Goal: Information Seeking & Learning: Learn about a topic

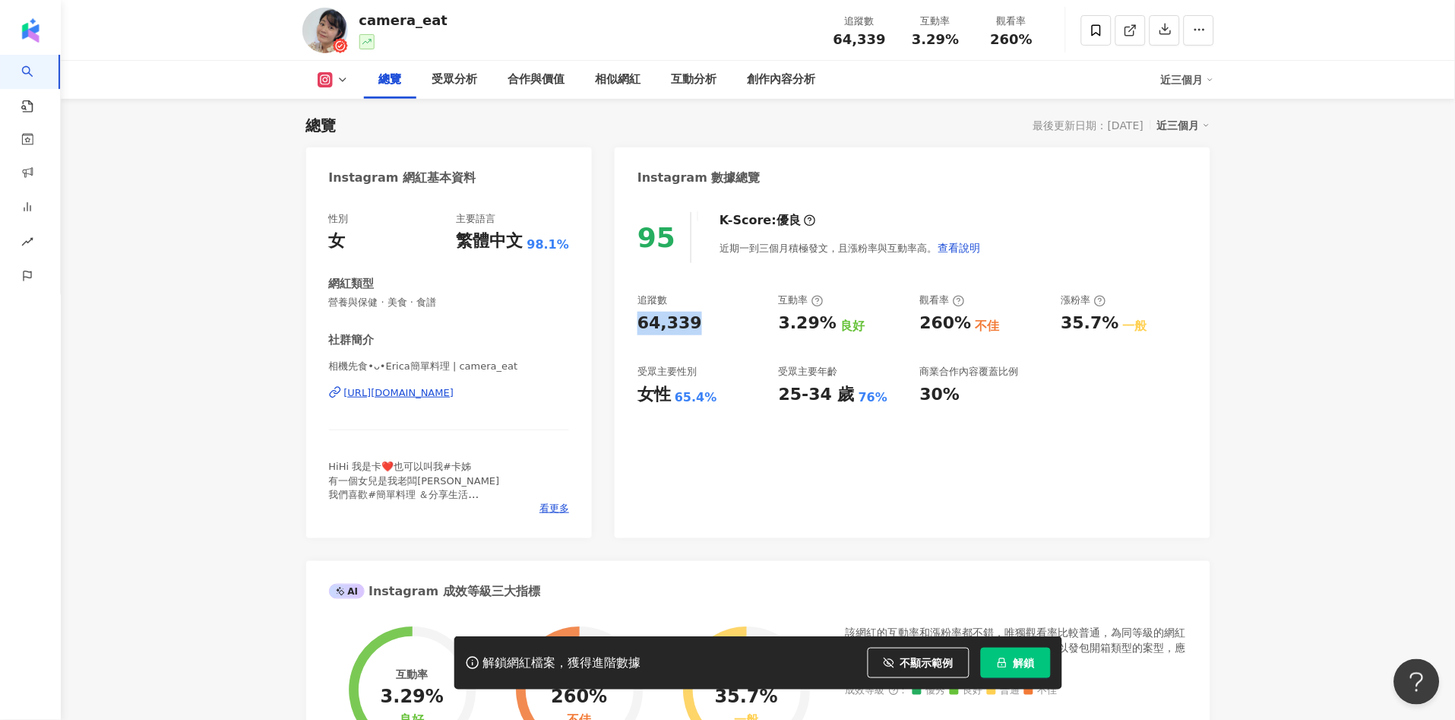
drag, startPoint x: 653, startPoint y: 326, endPoint x: 706, endPoint y: 317, distance: 54.0
click at [704, 318] on div "95 K-Score : 優良 近期一到三個月積極發文，且漲粉率與互動率高。 查看說明 追蹤數 64,339 互動率 3.29% 良好 觀看率 260% 不佳…" at bounding box center [912, 367] width 595 height 341
copy div "64,339"
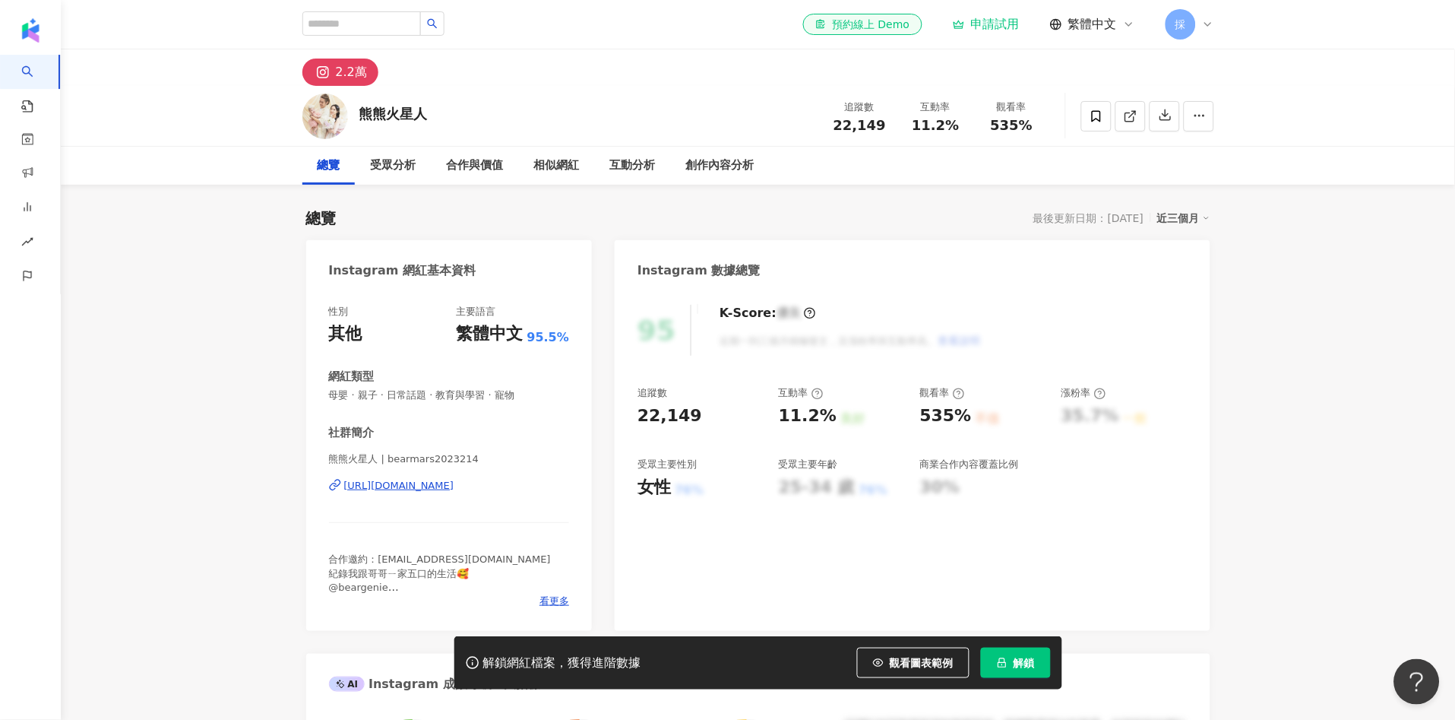
click at [919, 657] on span "觀看圖表範例" at bounding box center [922, 663] width 64 height 12
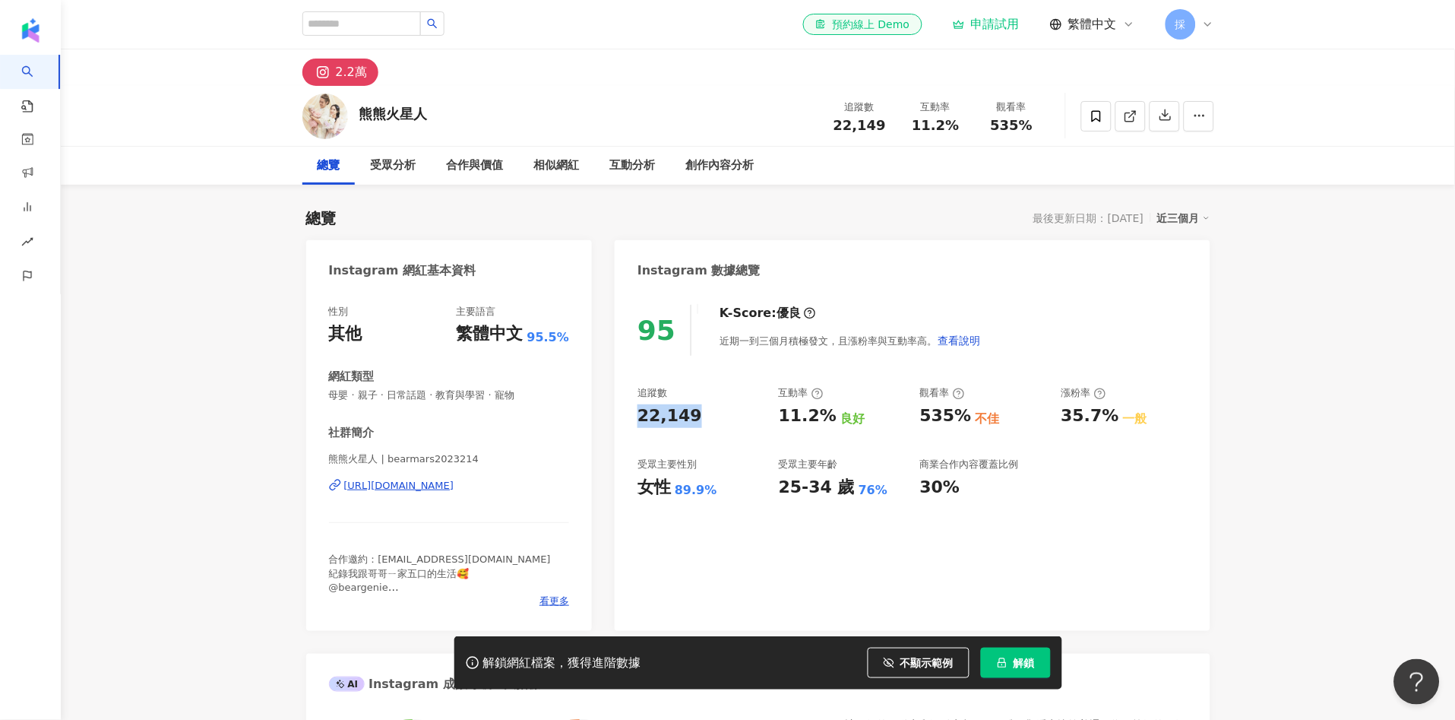
drag, startPoint x: 633, startPoint y: 410, endPoint x: 706, endPoint y: 422, distance: 74.0
click at [697, 419] on div "95 K-Score : 優良 近期一到三個月積極發文，且漲粉率與互動率高。 查看說明 追蹤數 22,149 互動率 11.2% 良好 觀看率 535% 不佳…" at bounding box center [912, 460] width 595 height 341
copy div "22,149"
click at [644, 485] on div "女性" at bounding box center [654, 488] width 33 height 24
drag, startPoint x: 677, startPoint y: 490, endPoint x: 711, endPoint y: 492, distance: 34.2
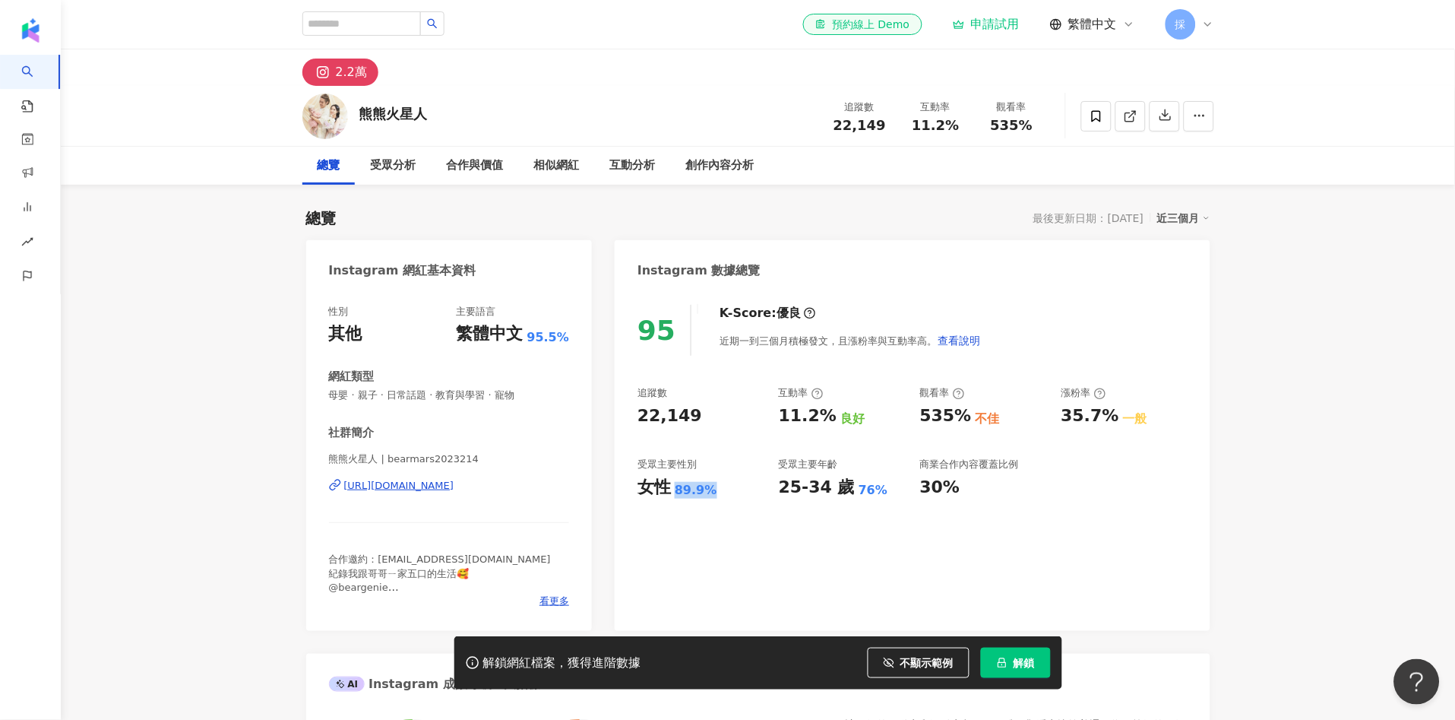
click at [711, 492] on div "89.9%" at bounding box center [696, 490] width 43 height 17
copy div "89.9%"
click at [768, 375] on div "95 K-Score : 優良 近期一到三個月積極發文，且漲粉率與互動率高。 查看說明 追蹤數 22,149 互動率 11.2% 良好 觀看率 535% 不佳…" at bounding box center [912, 460] width 595 height 341
drag, startPoint x: 781, startPoint y: 415, endPoint x: 829, endPoint y: 416, distance: 47.9
click at [829, 416] on div "11.2% 良好" at bounding box center [842, 416] width 126 height 24
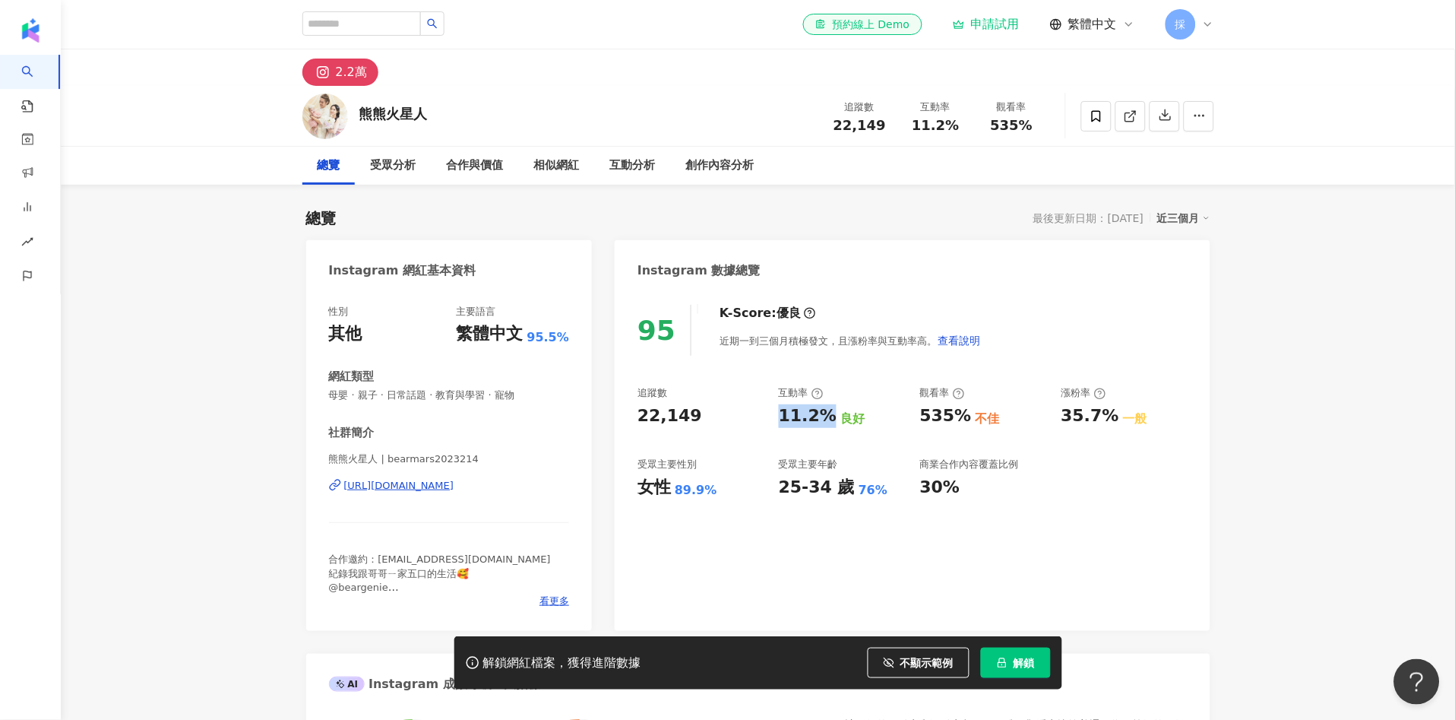
copy div "11.2%"
click at [625, 178] on div "互動分析" at bounding box center [633, 166] width 76 height 38
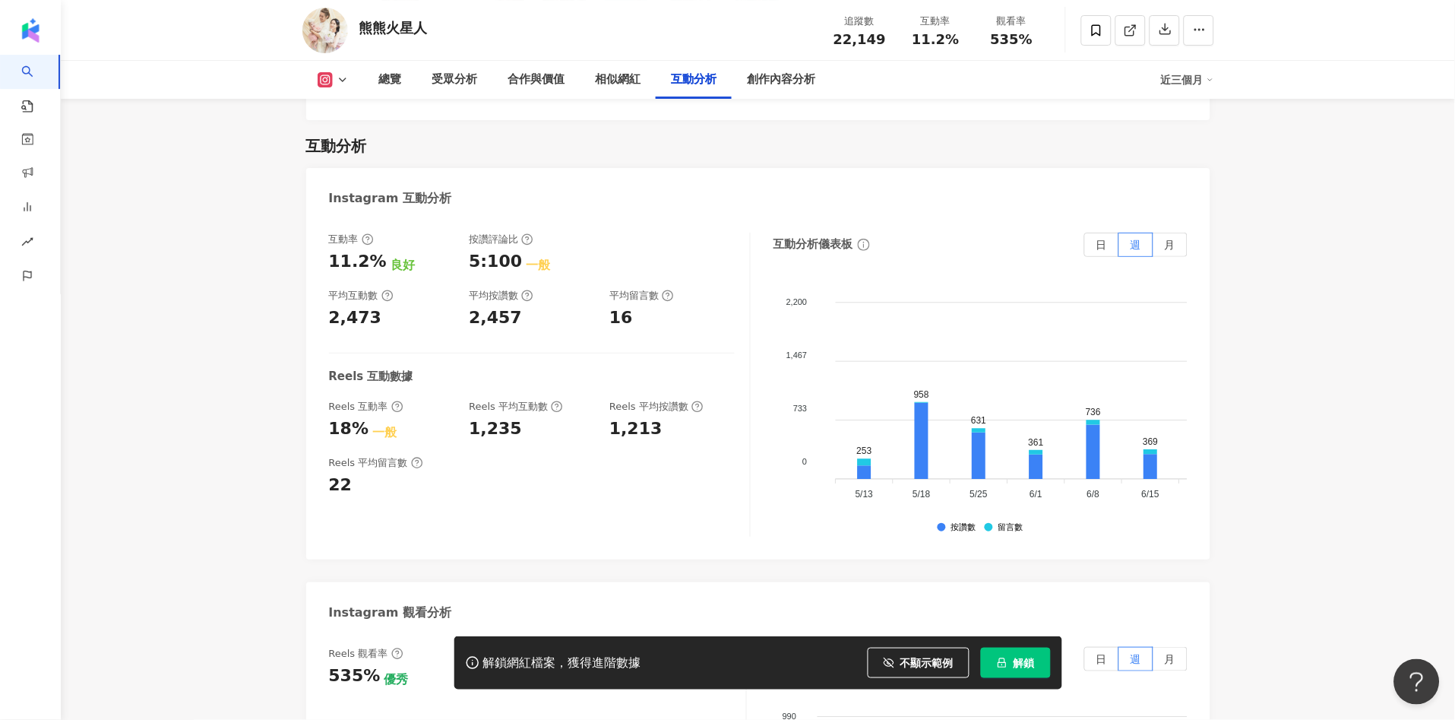
scroll to position [3104, 0]
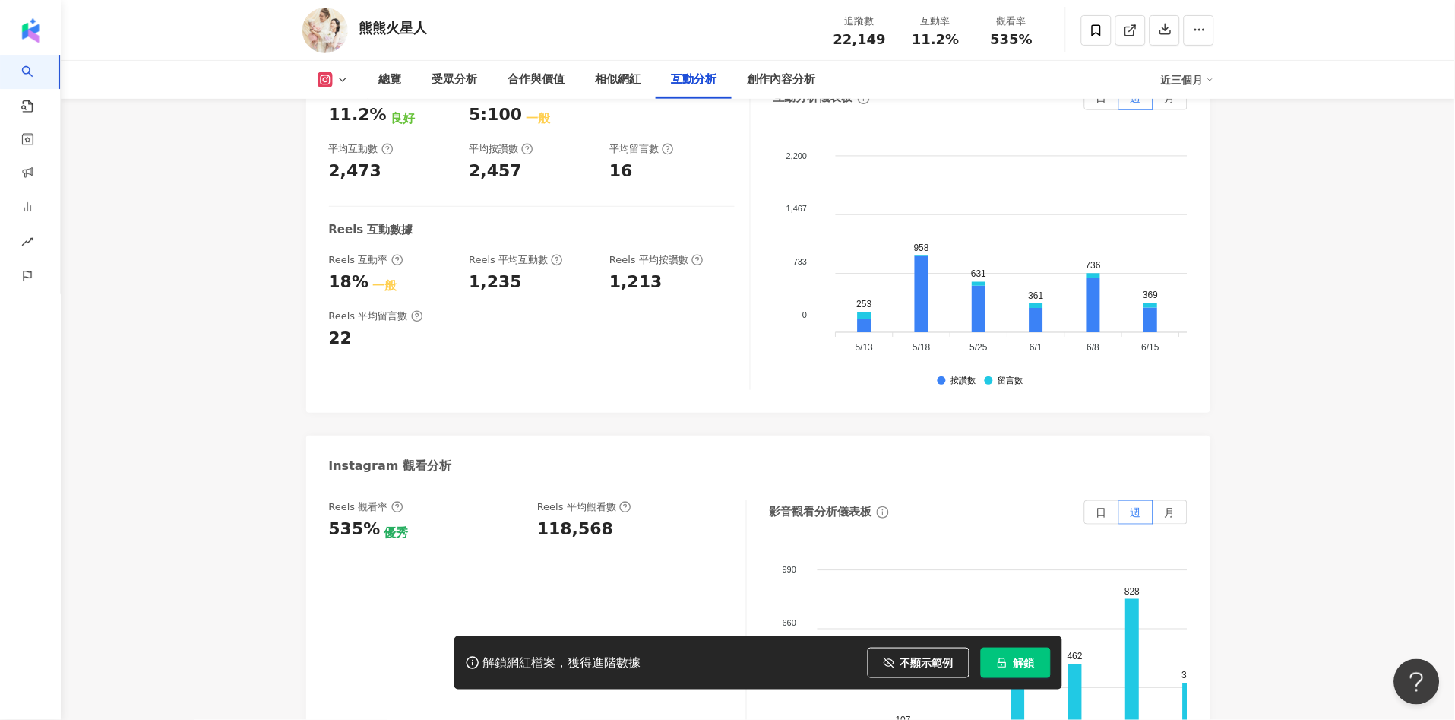
drag, startPoint x: 165, startPoint y: 451, endPoint x: 180, endPoint y: 438, distance: 20.4
drag, startPoint x: 533, startPoint y: 509, endPoint x: 597, endPoint y: 512, distance: 63.9
click at [597, 512] on div "Reels 觀看率 535% 優秀 Reels 平均觀看數 118,568" at bounding box center [530, 520] width 402 height 41
copy div "118,568"
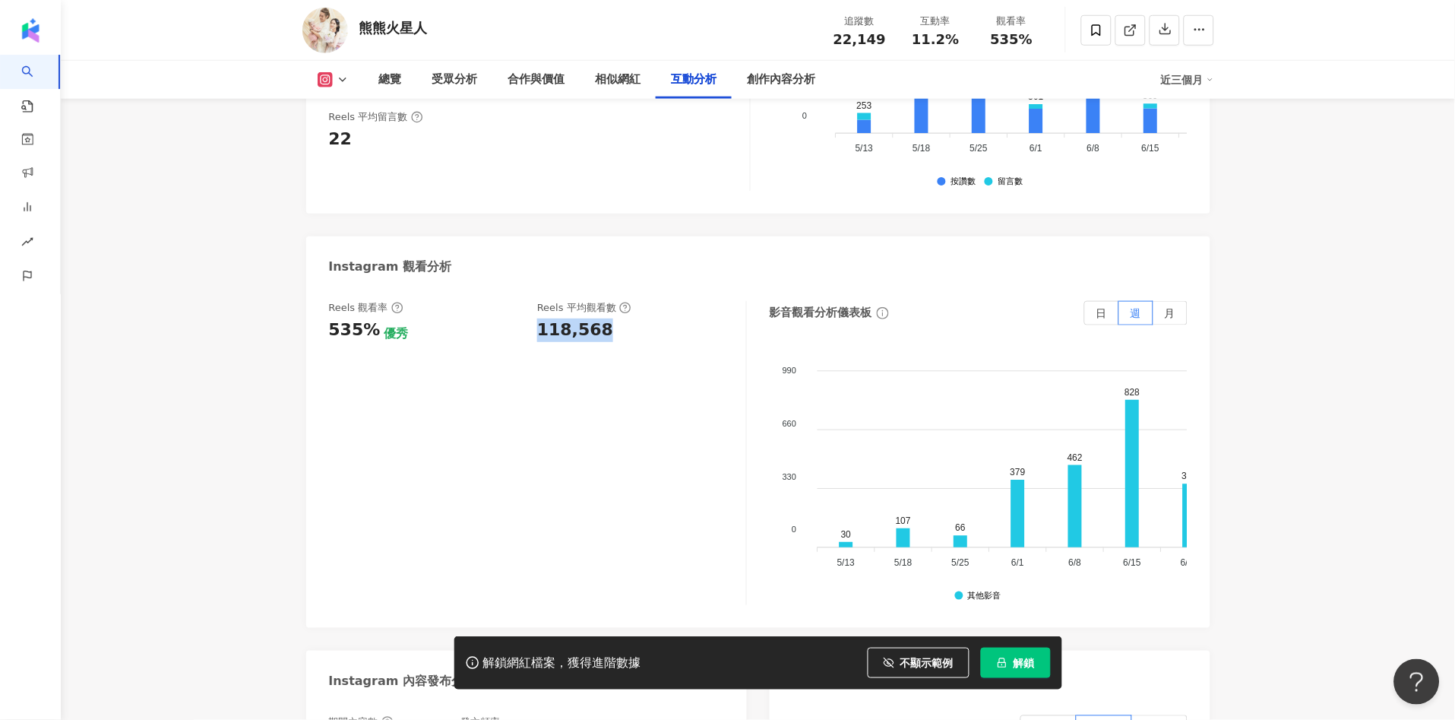
scroll to position [3610, 0]
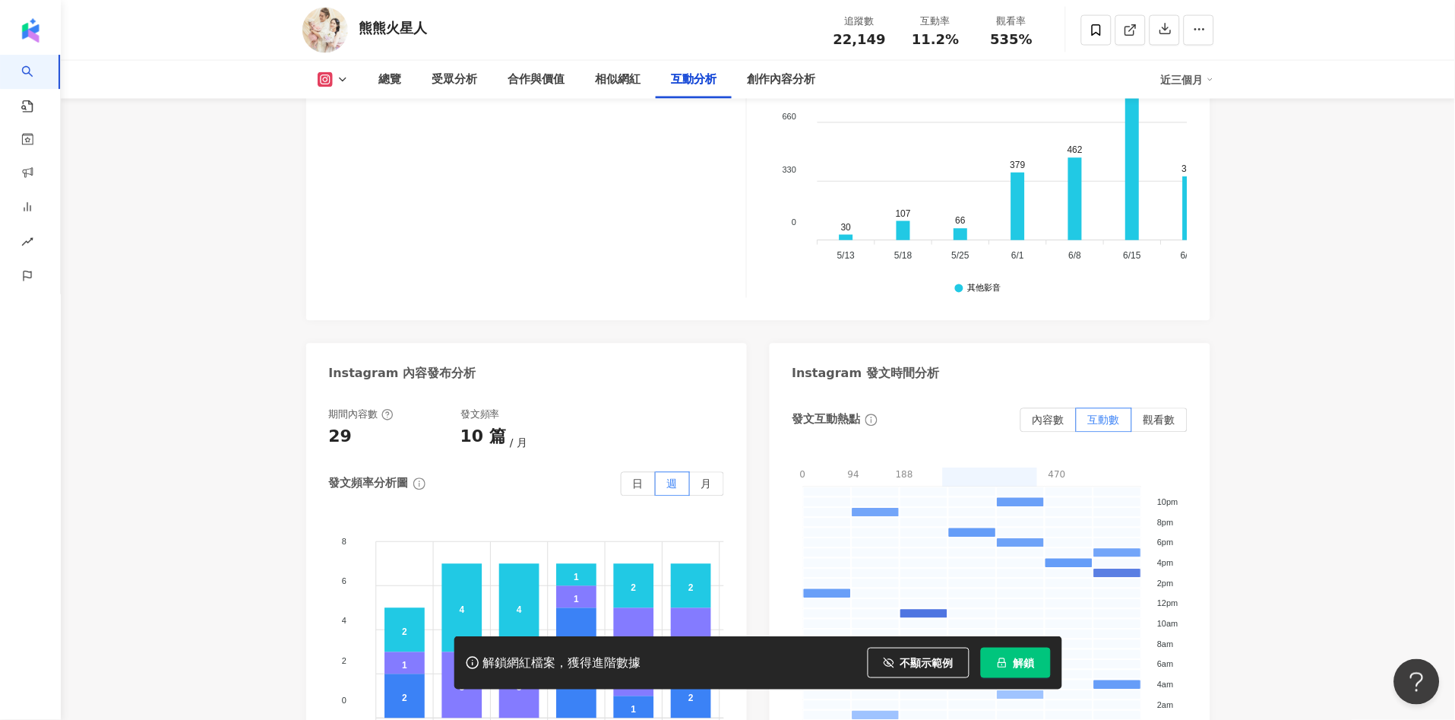
click at [343, 167] on div "Reels 觀看率 535% 優秀 Reels 平均觀看數 118,568" at bounding box center [538, 146] width 418 height 304
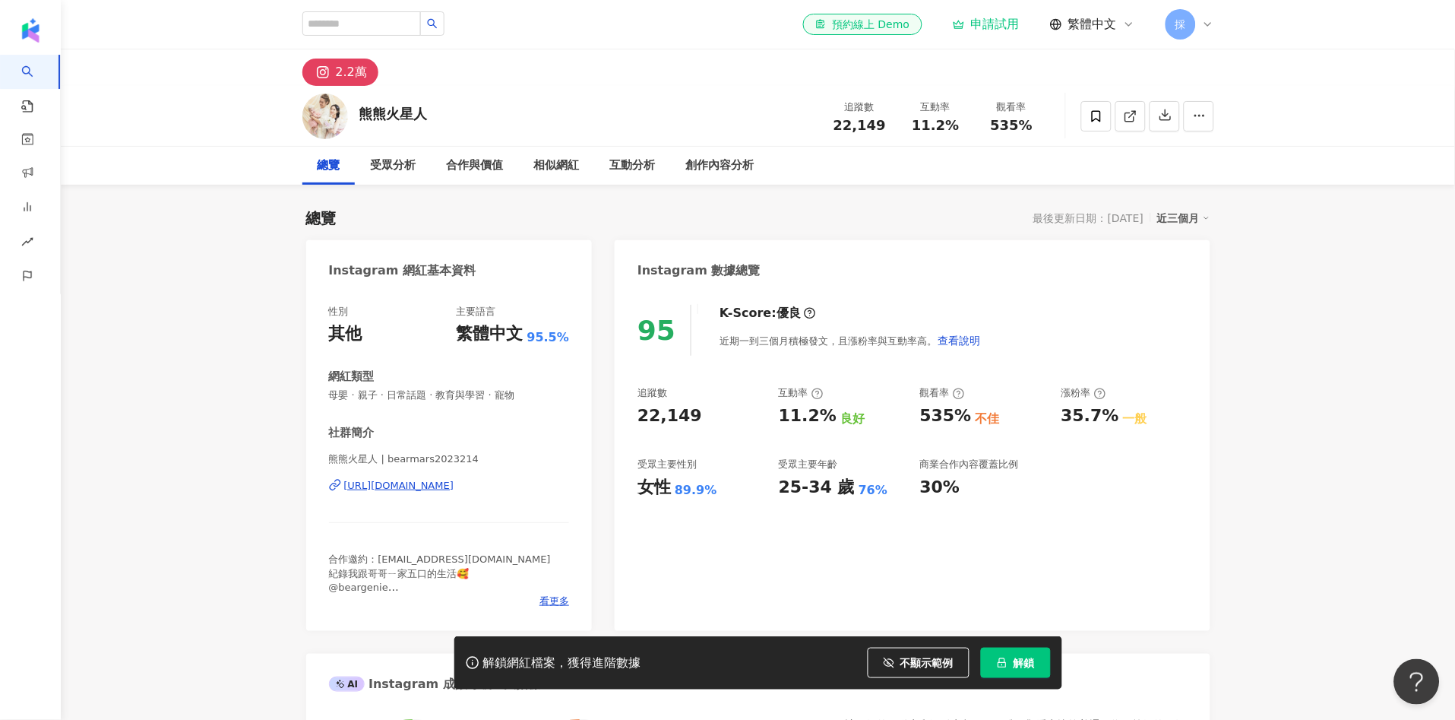
click at [328, 163] on div "總覽" at bounding box center [329, 166] width 23 height 18
drag, startPoint x: 176, startPoint y: 312, endPoint x: 198, endPoint y: 315, distance: 21.4
click at [423, 489] on div "https://www.instagram.com/bearmars2023214/" at bounding box center [399, 486] width 110 height 14
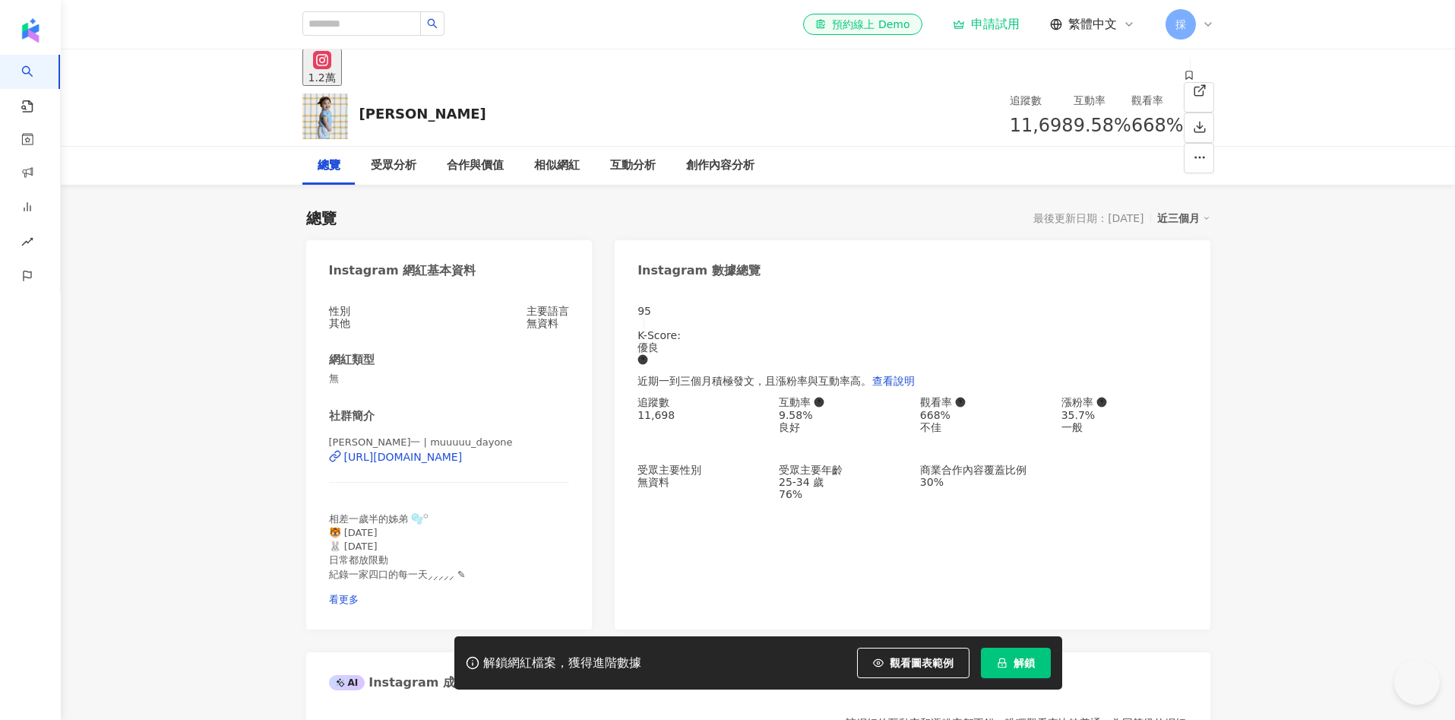
scroll to position [93, 0]
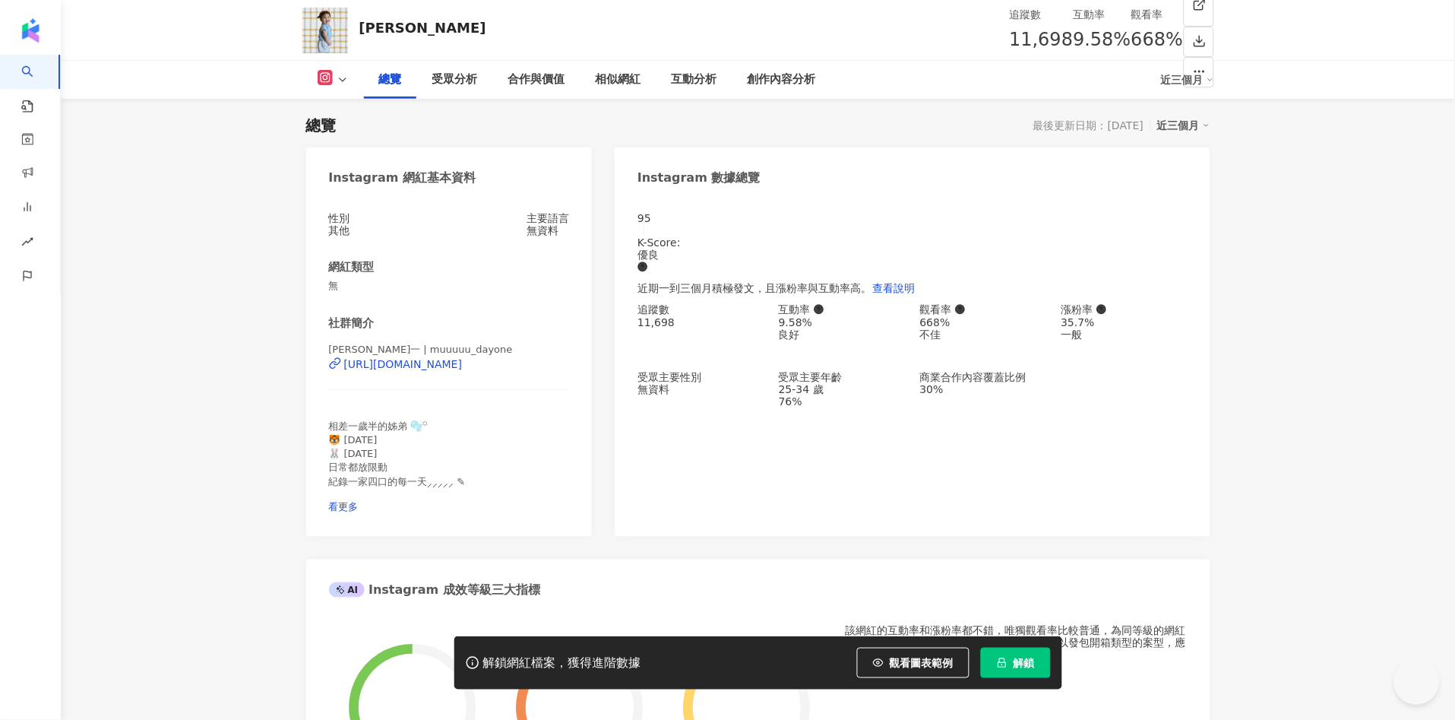
click at [902, 664] on span "觀看圖表範例" at bounding box center [922, 663] width 64 height 12
click at [691, 321] on div "95 K-Score : 優良 近期一到三個月積極發文，且漲粉率與互動率高。 查看說明 追蹤數 11,698 互動率 9.58% 良好 觀看率 668% 不佳…" at bounding box center [912, 367] width 595 height 340
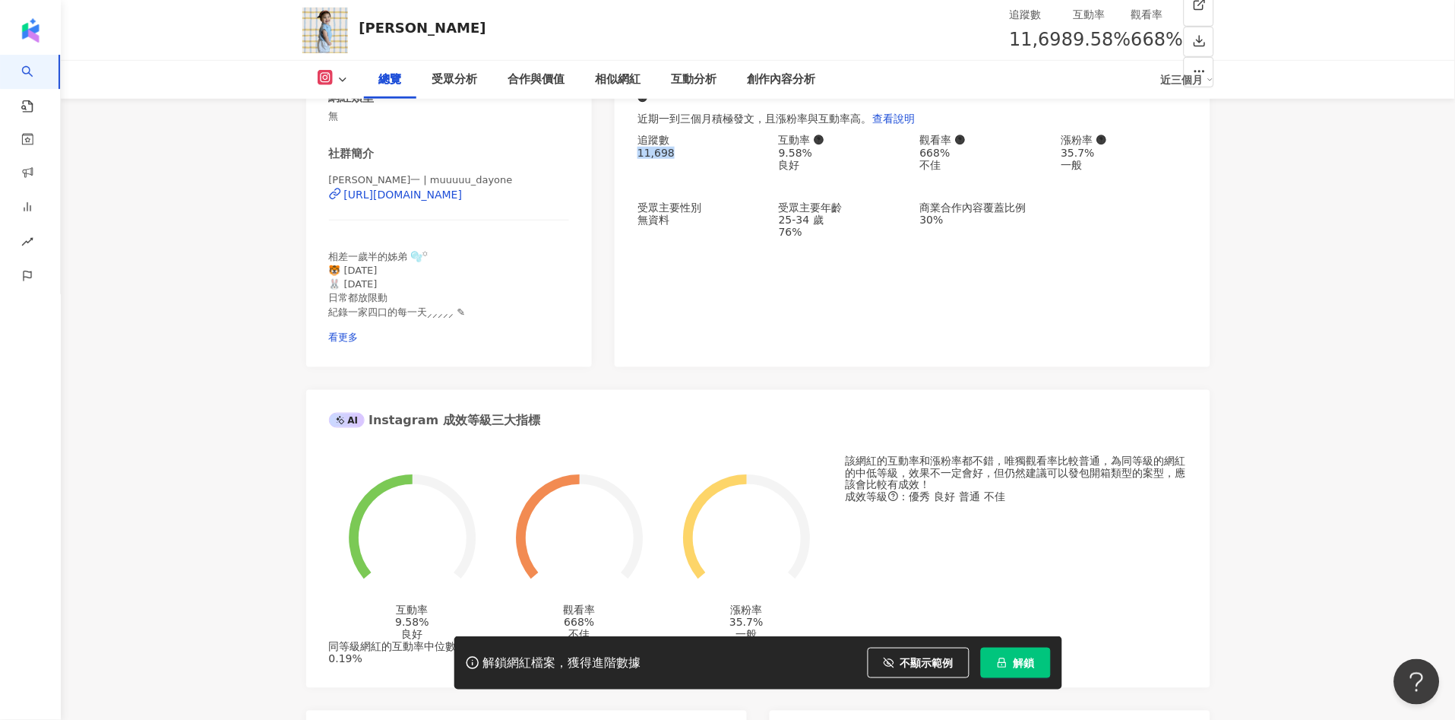
scroll to position [0, 0]
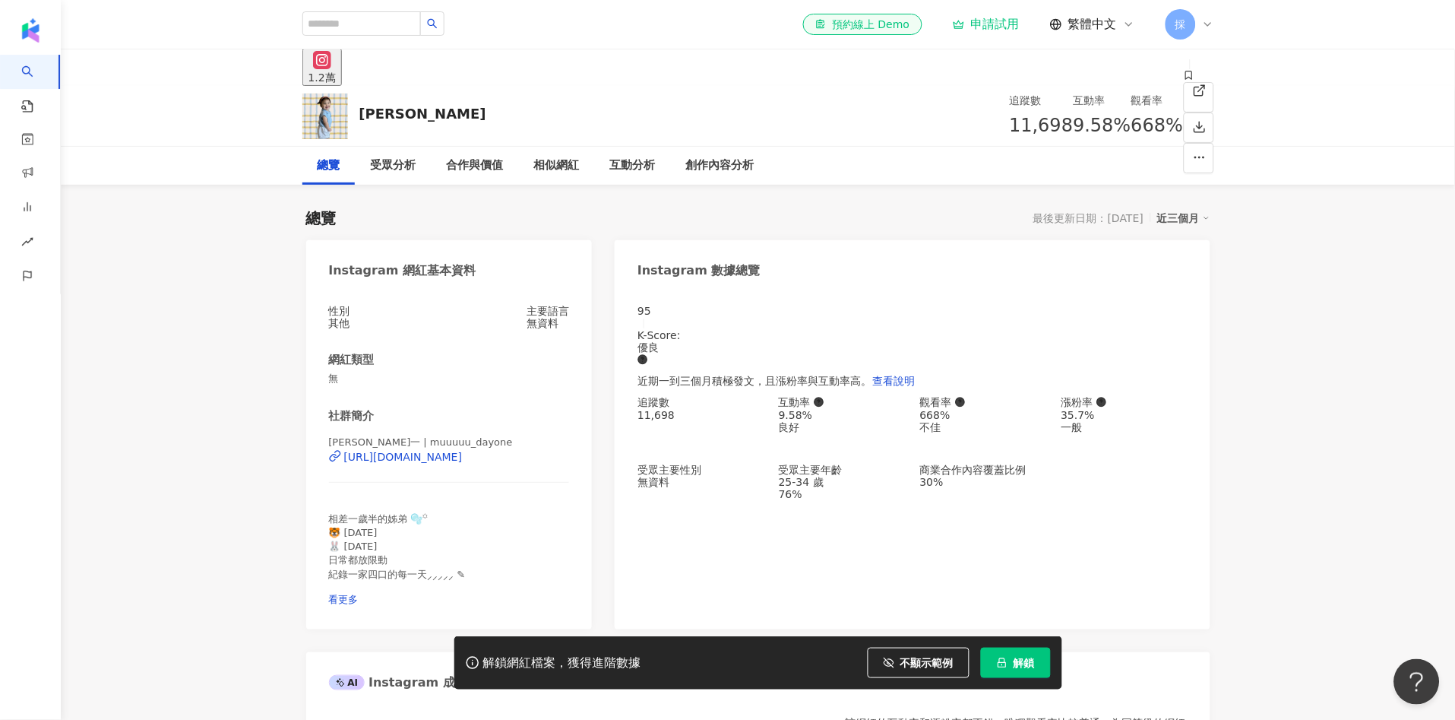
click at [721, 500] on div "95 K-Score : 優良 近期一到三個月積極發文，且漲粉率與互動率高。 查看說明 追蹤數 11,698 互動率 9.58% 良好 觀看率 668% 不佳…" at bounding box center [912, 460] width 595 height 340
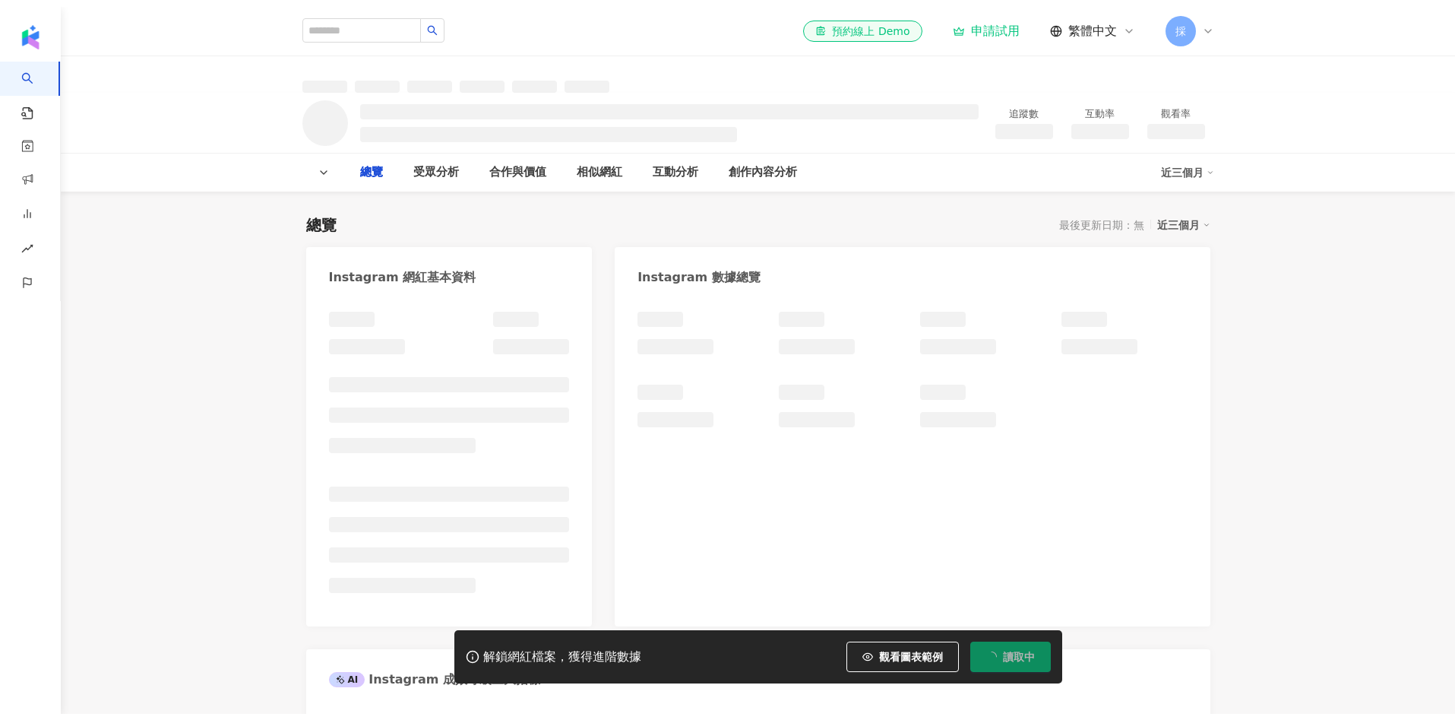
scroll to position [93, 0]
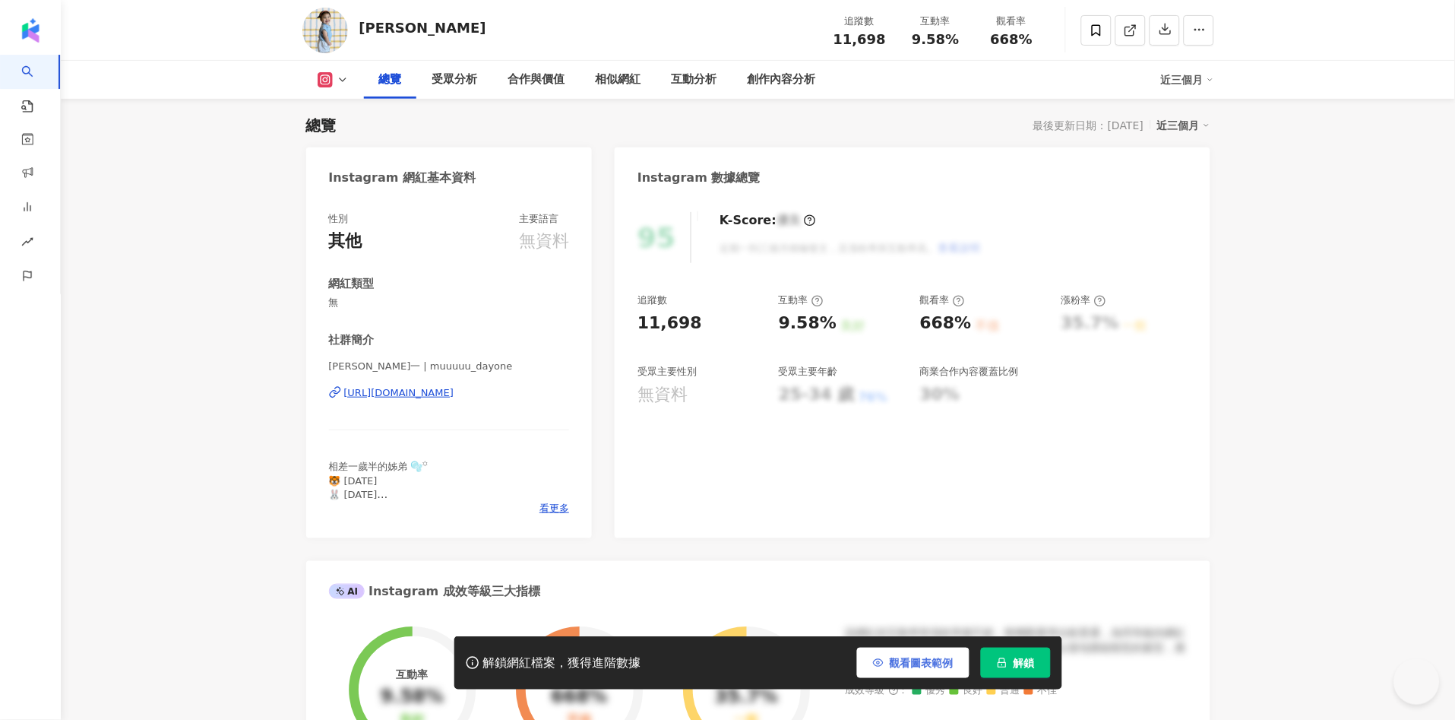
click at [932, 663] on span "觀看圖表範例" at bounding box center [922, 663] width 64 height 12
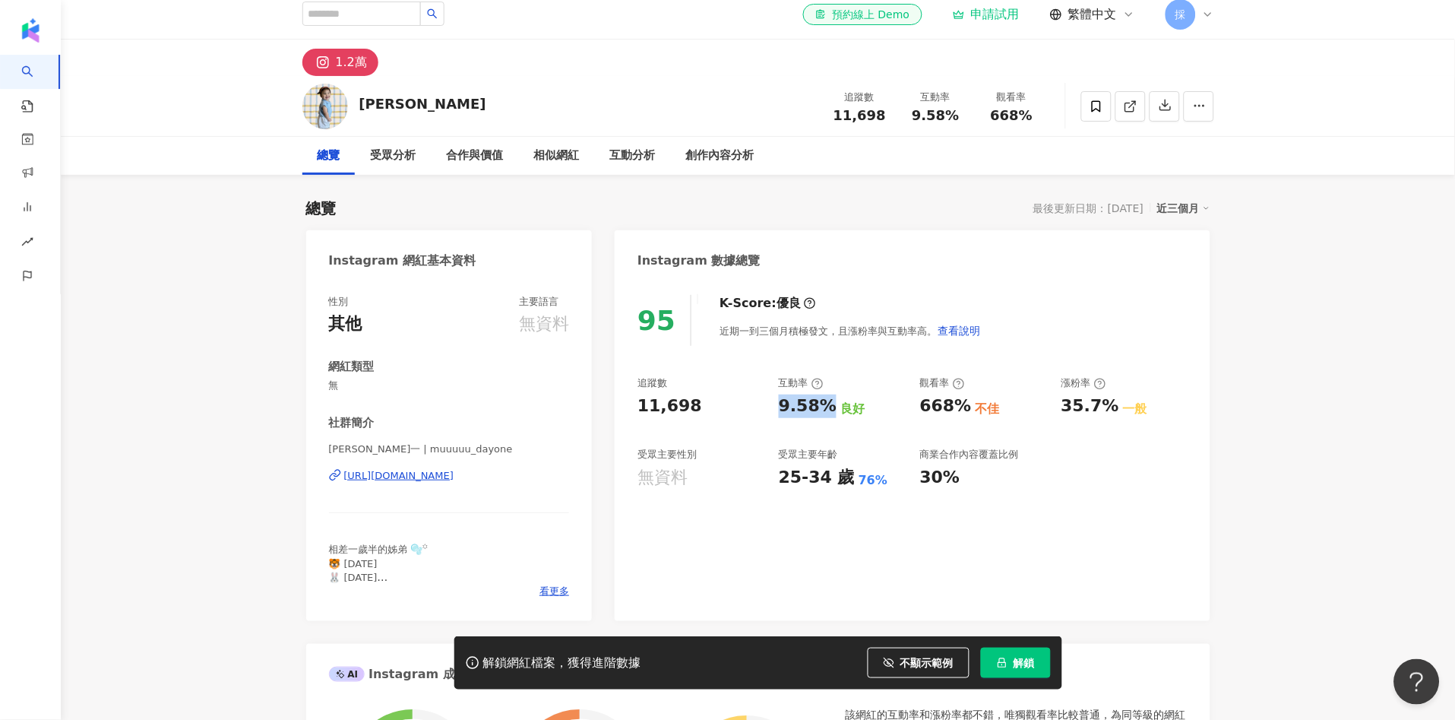
scroll to position [0, 0]
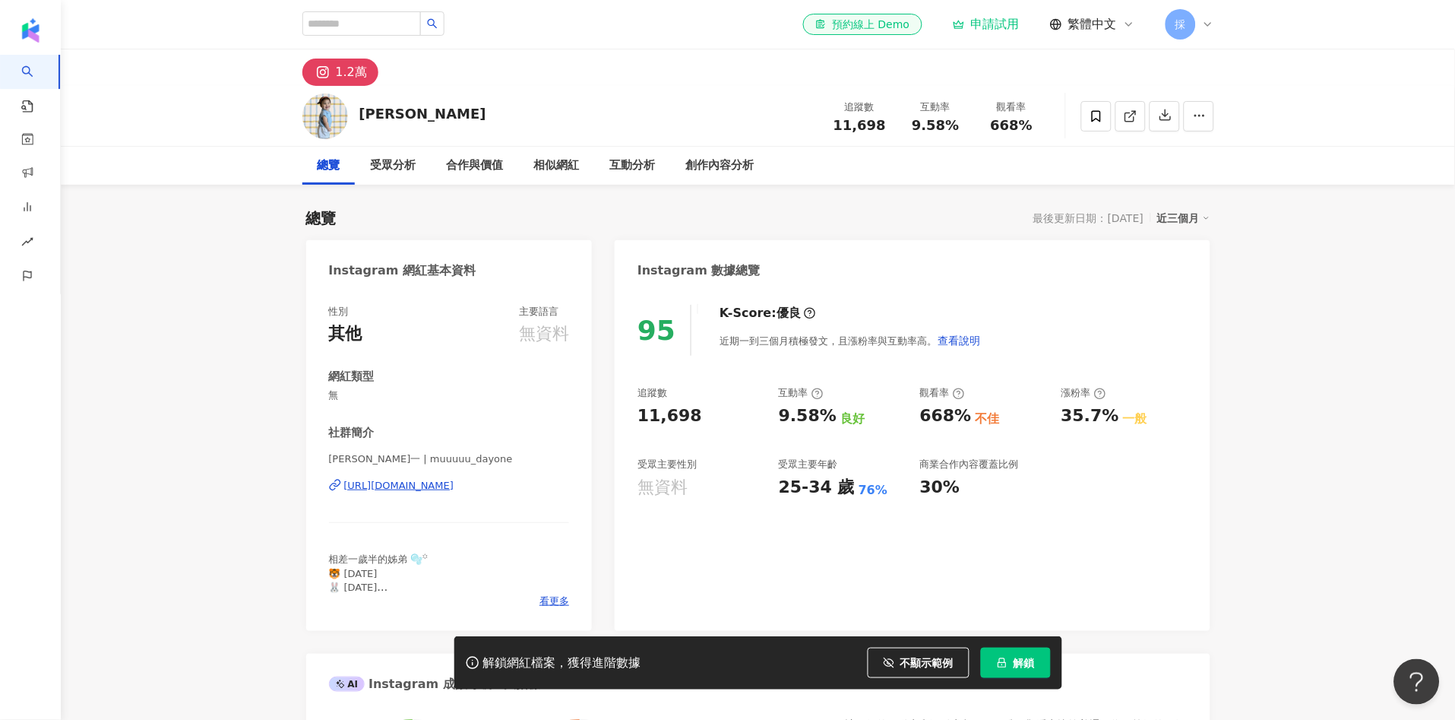
drag, startPoint x: 770, startPoint y: 415, endPoint x: 808, endPoint y: 419, distance: 38.2
click at [822, 423] on div "追蹤數 11,698 互動率 9.58% 良好 觀看率 668% 不佳 漲粉率 35.7% 一般 受眾主要性別 無資料 受眾主要年齡 25-34 歲 76% …" at bounding box center [912, 442] width 549 height 112
click at [808, 419] on div "9.58%" at bounding box center [808, 416] width 58 height 24
drag, startPoint x: 780, startPoint y: 419, endPoint x: 821, endPoint y: 416, distance: 41.1
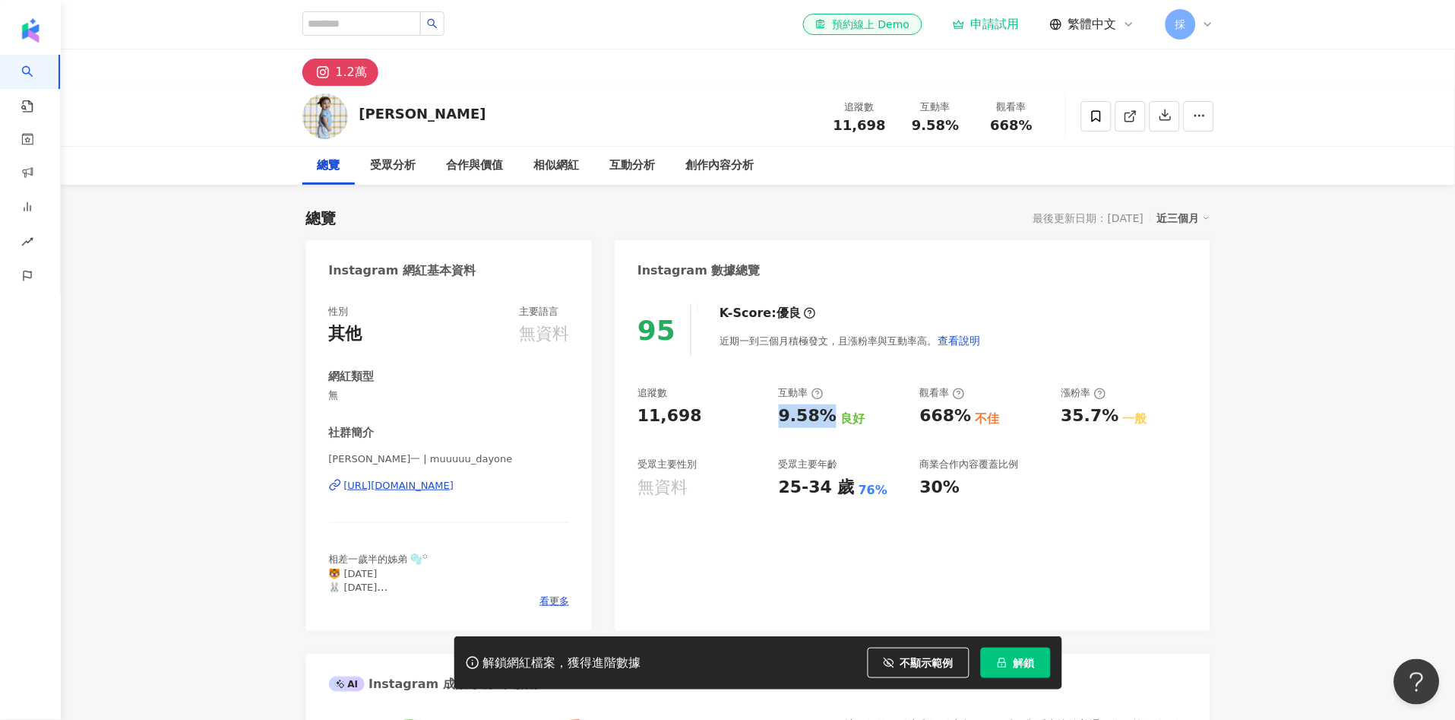
click at [821, 416] on div "9.58%" at bounding box center [808, 416] width 58 height 24
copy div "9.58%"
click at [864, 561] on div "95 K-Score : 優良 近期一到三個月積極發文，且漲粉率與互動率高。 查看說明 追蹤數 11,698 互動率 9.58% 良好 觀看率 668% 不佳…" at bounding box center [912, 460] width 595 height 341
click at [643, 169] on div "互動分析" at bounding box center [633, 166] width 46 height 18
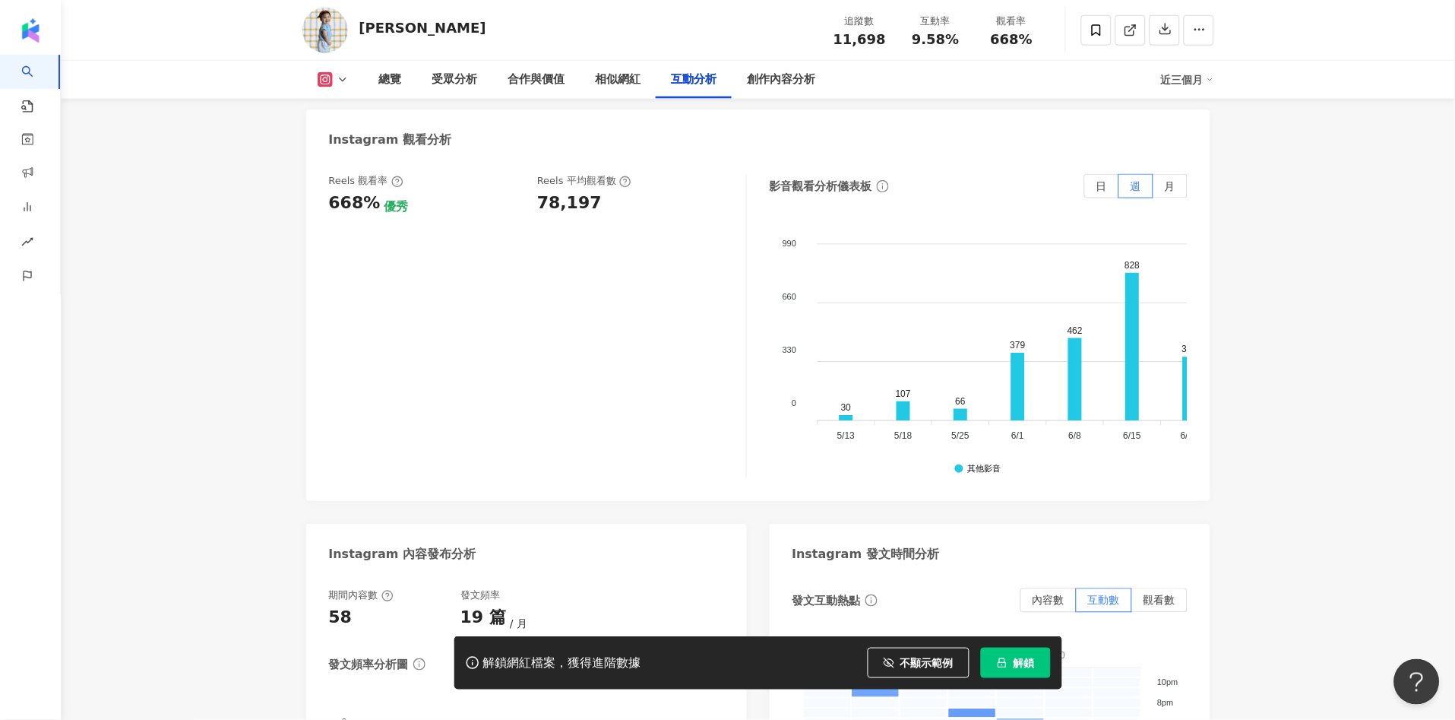
scroll to position [3345, 0]
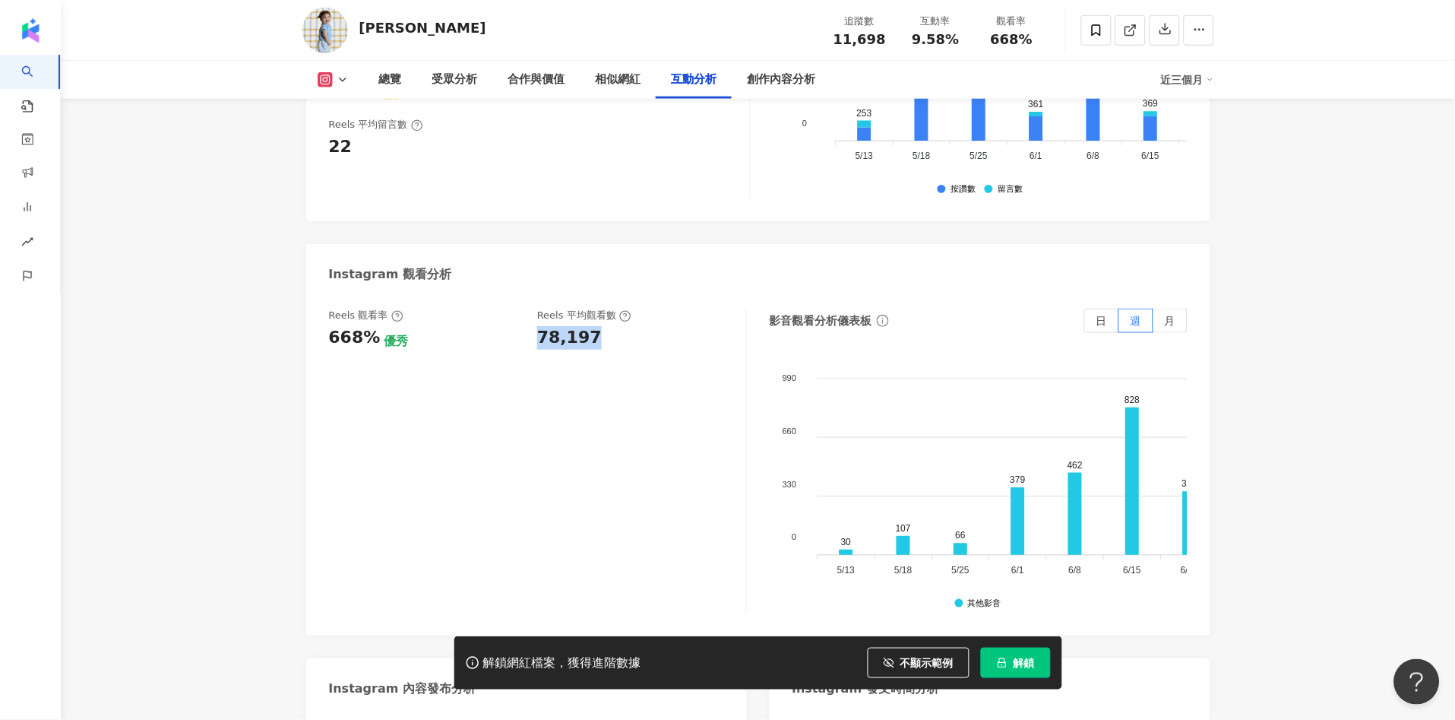
drag, startPoint x: 538, startPoint y: 319, endPoint x: 593, endPoint y: 326, distance: 55.9
click at [593, 326] on div "78,197" at bounding box center [634, 338] width 194 height 24
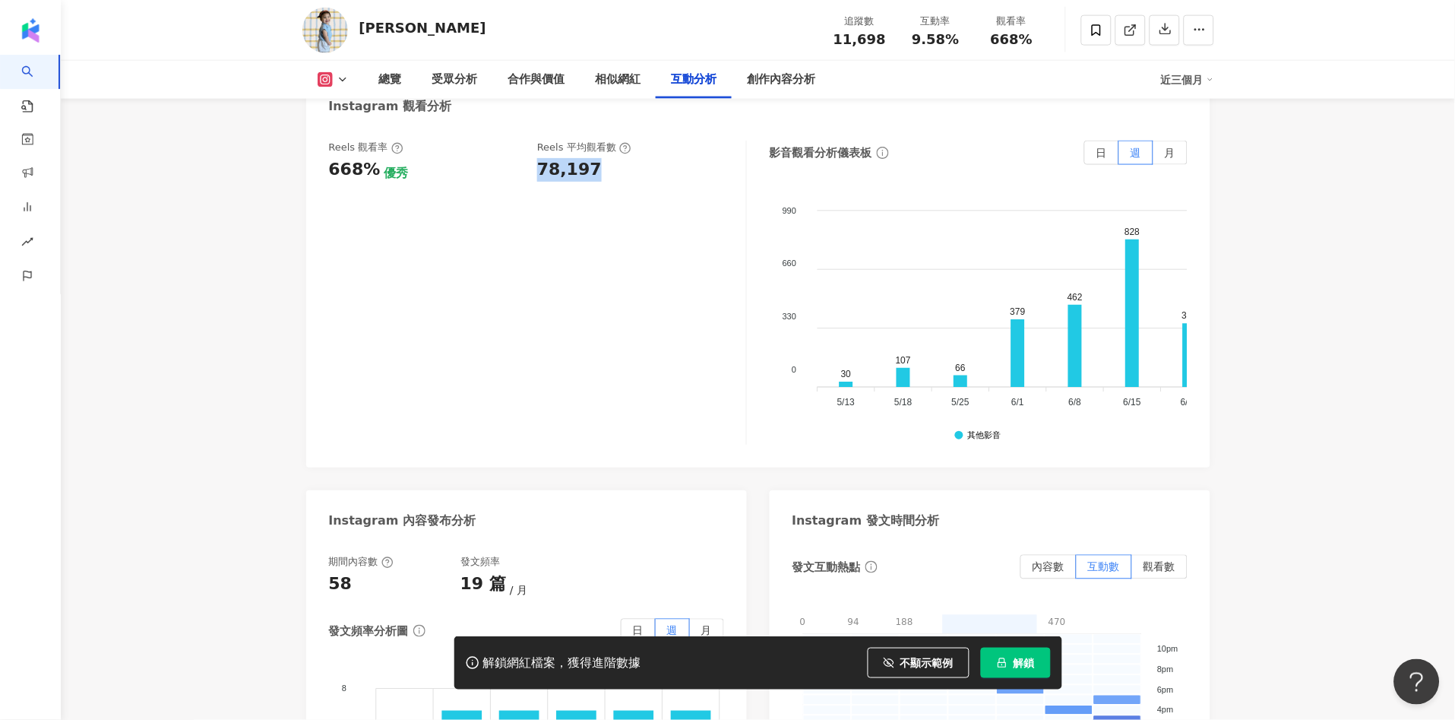
scroll to position [3260, 0]
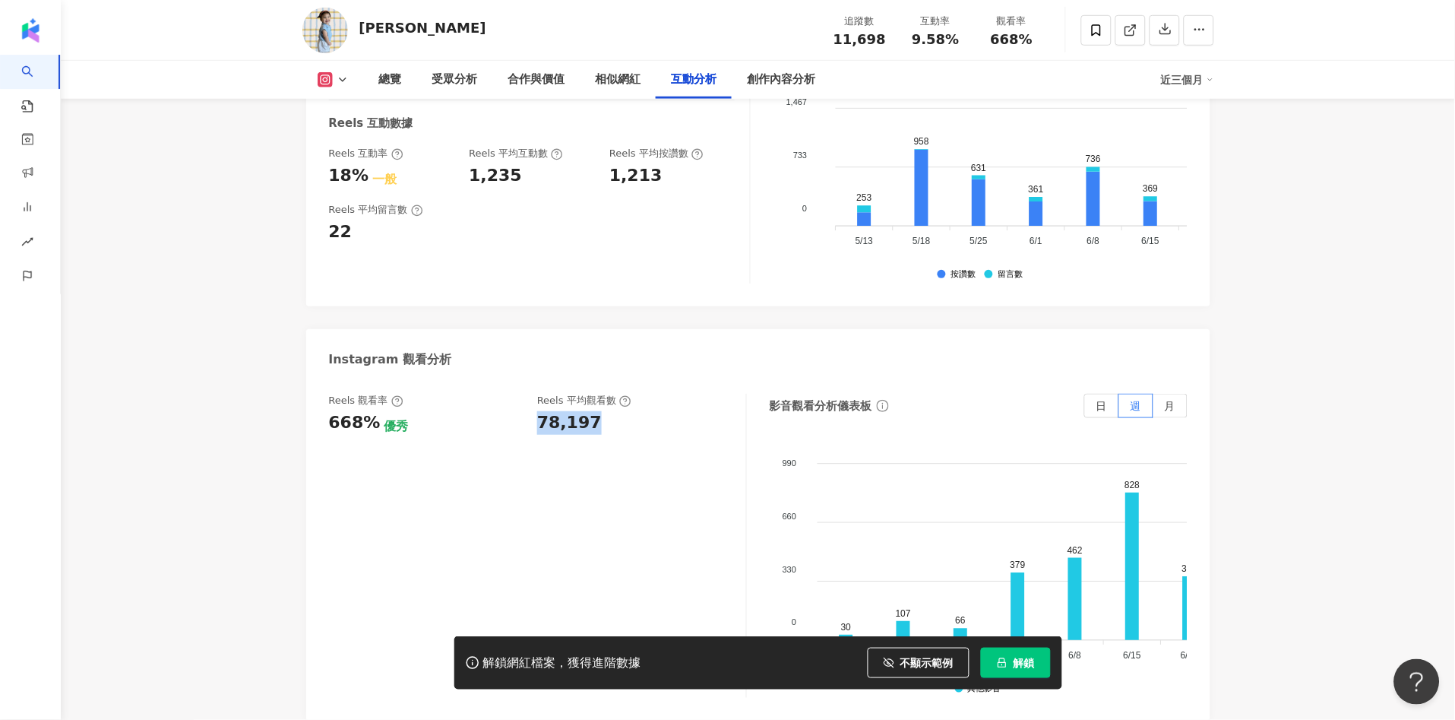
copy div "78,197"
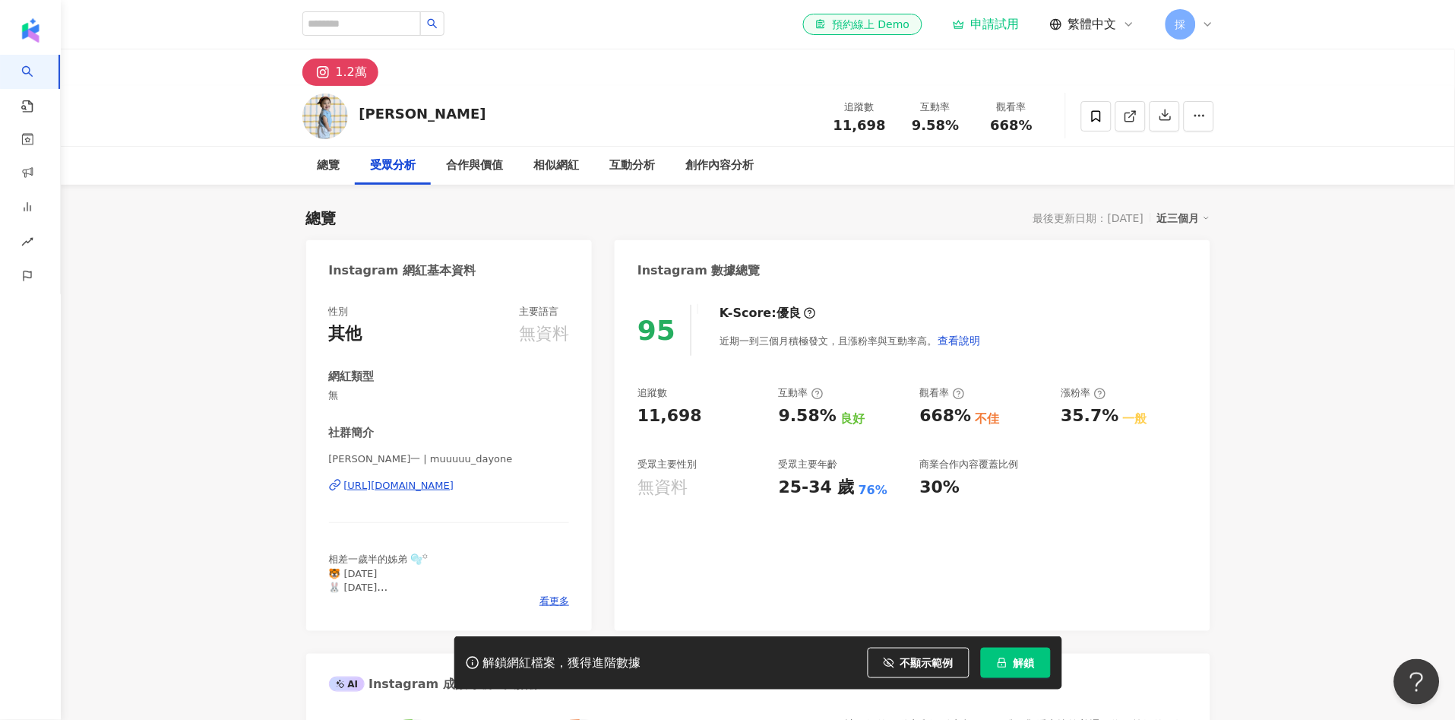
click at [444, 486] on div "https://www.instagram.com/muuuuu_dayone/?g=5" at bounding box center [399, 486] width 110 height 14
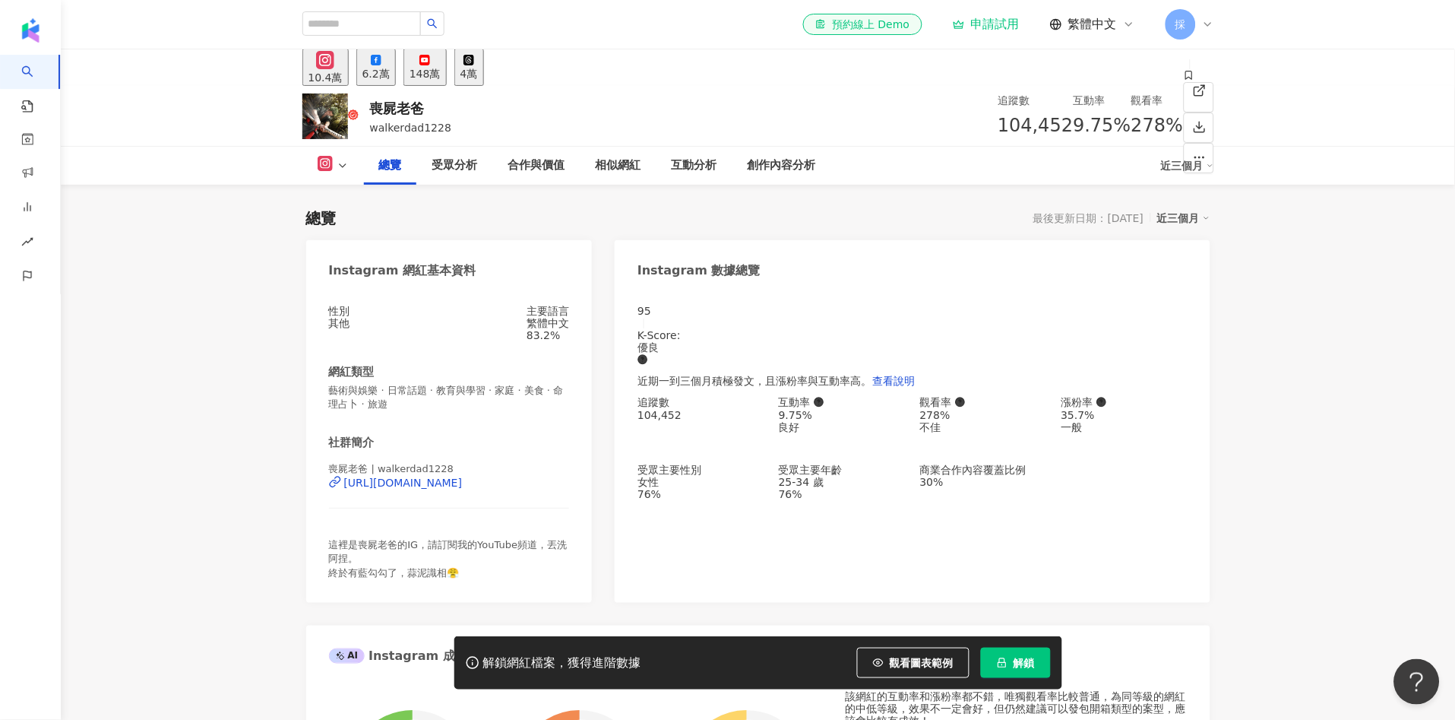
scroll to position [93, 0]
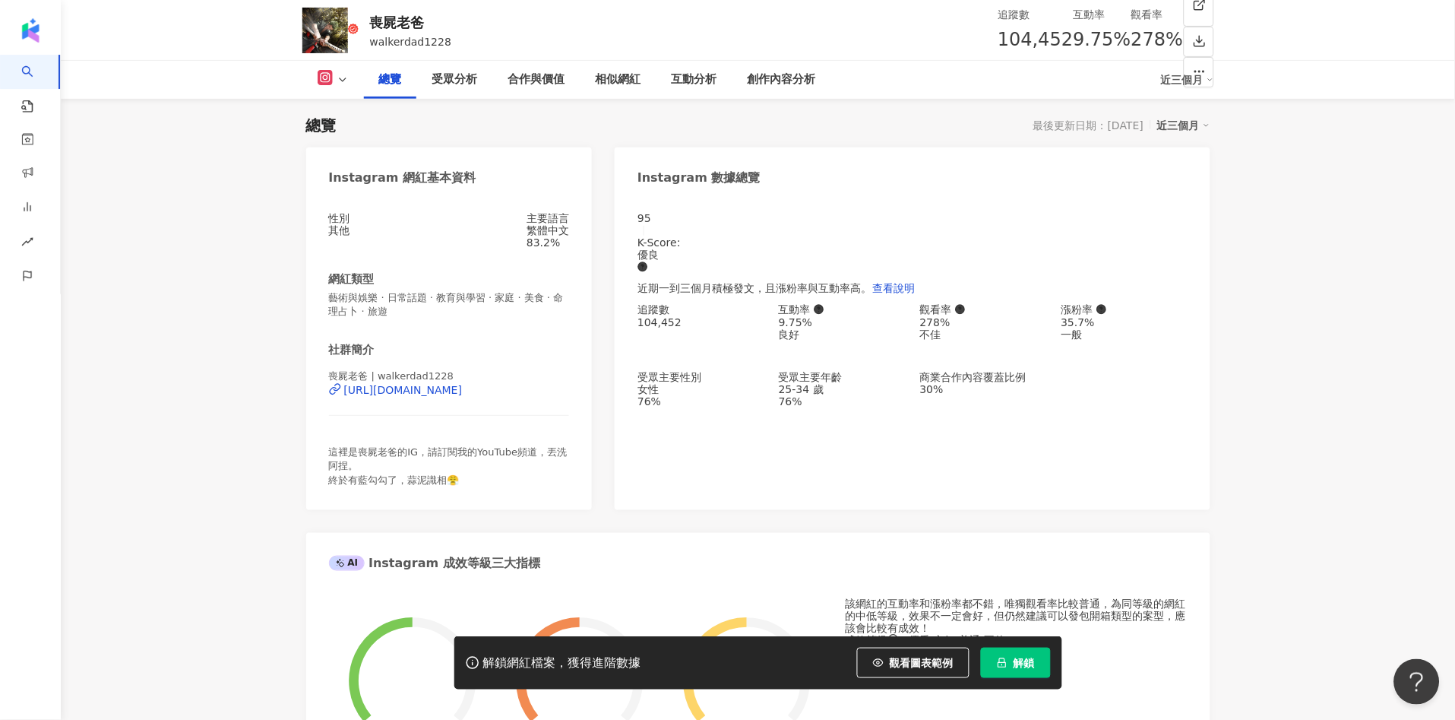
drag, startPoint x: 362, startPoint y: 23, endPoint x: 365, endPoint y: 486, distance: 462.8
click at [361, 22] on div "喪屍老爸 walkerdad1228 追蹤數 104,452 互動率 9.75% 觀看率 278%" at bounding box center [758, 30] width 973 height 60
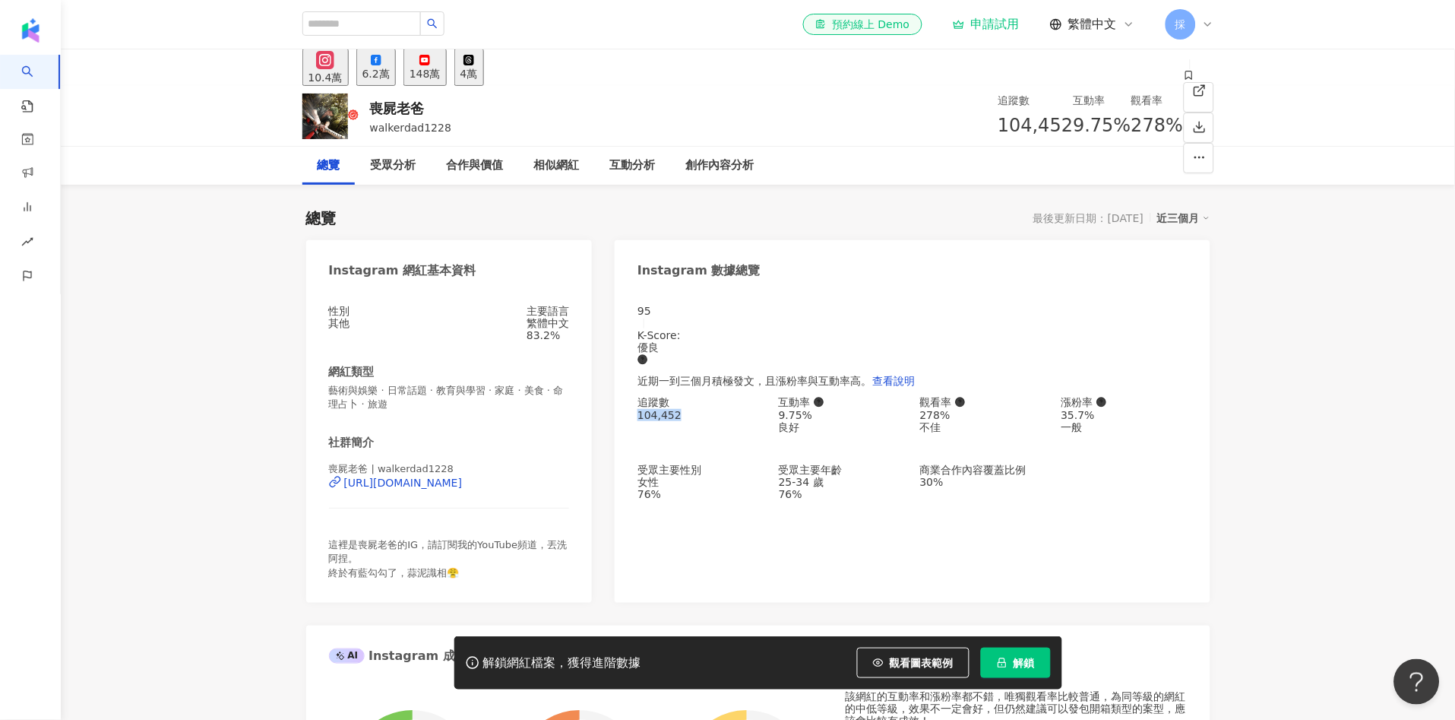
drag, startPoint x: 636, startPoint y: 413, endPoint x: 701, endPoint y: 419, distance: 64.9
click at [701, 419] on div "95 K-Score : 優良 近期一到三個月積極發文，且漲粉率與互動率高。 查看說明 追蹤數 104,452 互動率 9.75% 良好 觀看率 278% 不…" at bounding box center [912, 446] width 595 height 313
copy div "104,452"
click at [794, 549] on div "95 K-Score : 優良 近期一到三個月積極發文，且漲粉率與互動率高。 查看說明 追蹤數 104,452 互動率 9.75% 良好 觀看率 278% 不…" at bounding box center [912, 446] width 595 height 313
drag, startPoint x: 936, startPoint y: 669, endPoint x: 665, endPoint y: 489, distance: 325.6
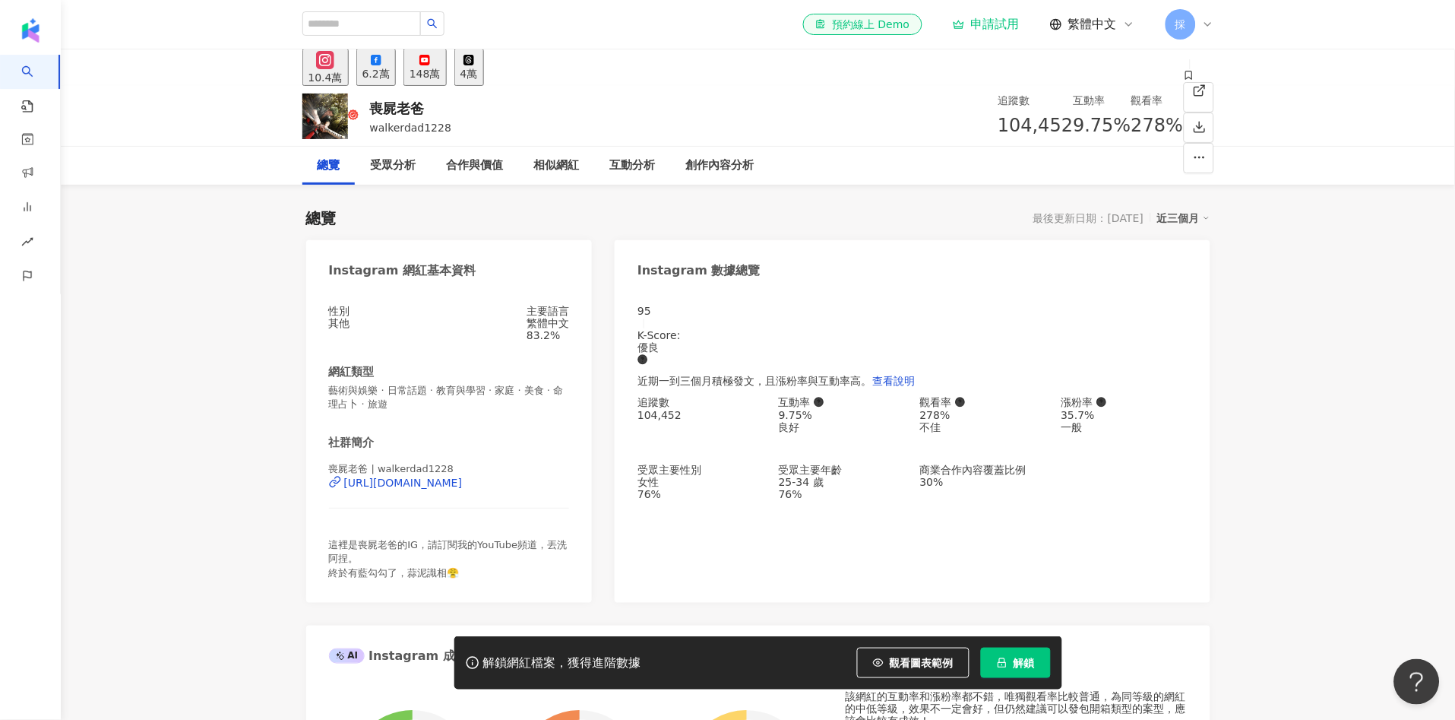
click at [935, 667] on span "觀看圖表範例" at bounding box center [922, 663] width 64 height 12
drag, startPoint x: 676, startPoint y: 492, endPoint x: 707, endPoint y: 492, distance: 31.9
click at [707, 492] on div "78.3%" at bounding box center [701, 494] width 126 height 12
copy div "78.3%"
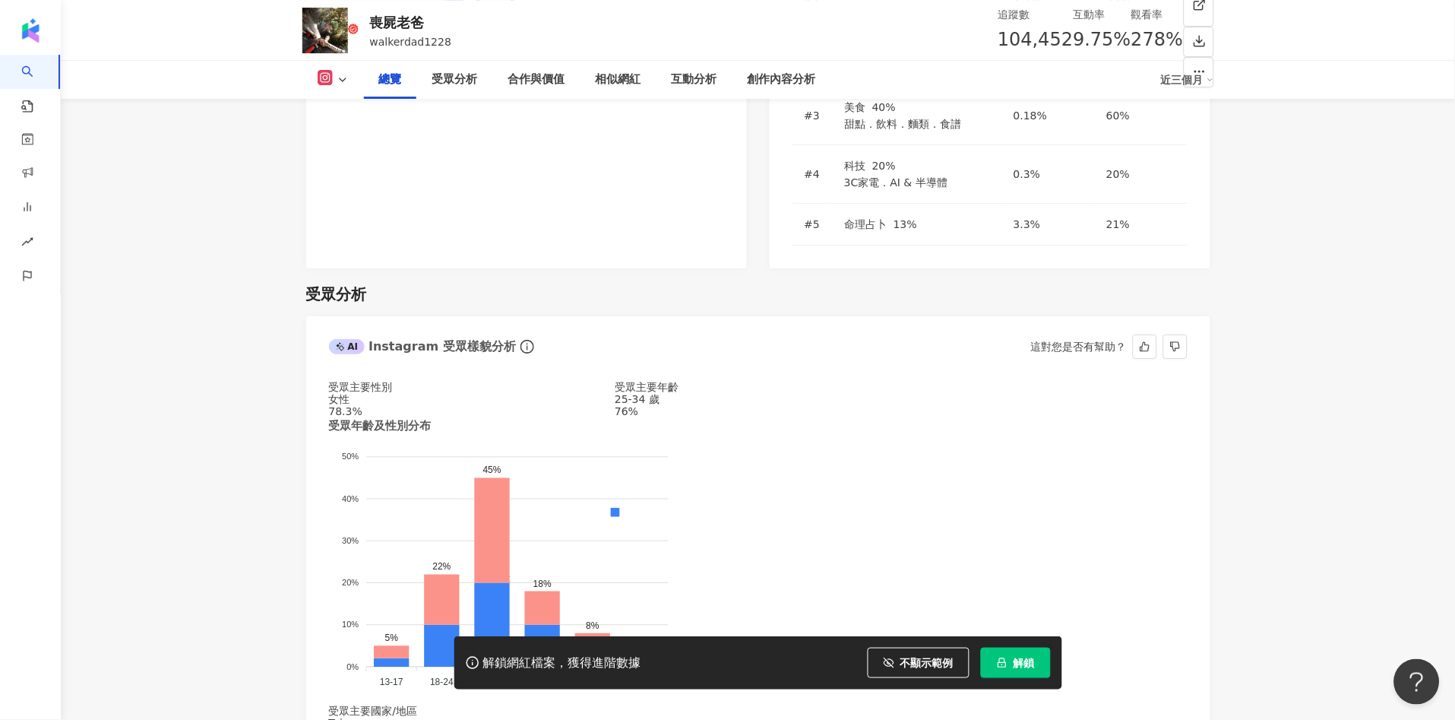
scroll to position [1182, 0]
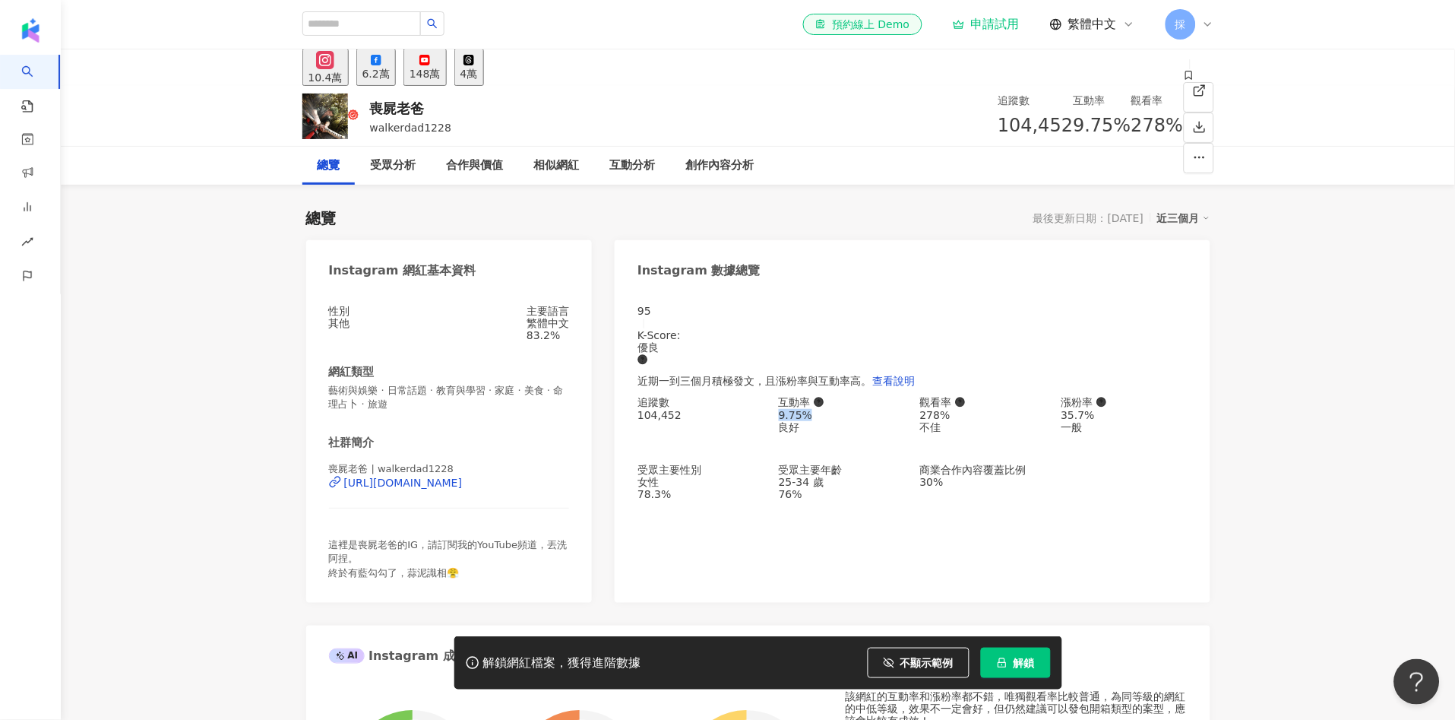
drag, startPoint x: 771, startPoint y: 423, endPoint x: 823, endPoint y: 420, distance: 51.8
click at [823, 420] on div "追蹤數 104,452 互動率 9.75% 良好 觀看率 278% 不佳 漲粉率 35.7% 一般 受眾主要性別 女性 78.3% 受眾主要年齡 25-34 …" at bounding box center [912, 448] width 549 height 104
copy div "9.75%"
click at [652, 160] on div "互動分析" at bounding box center [633, 166] width 46 height 18
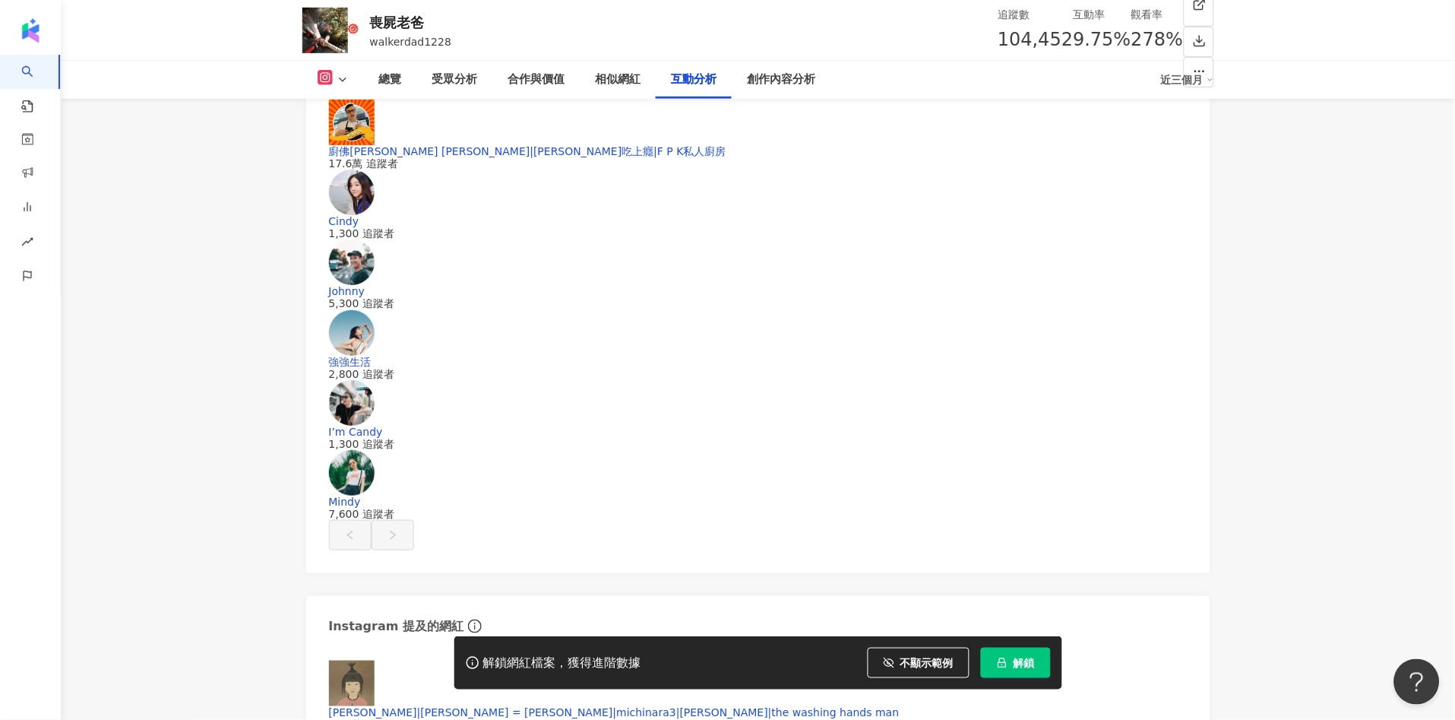
scroll to position [3119, 0]
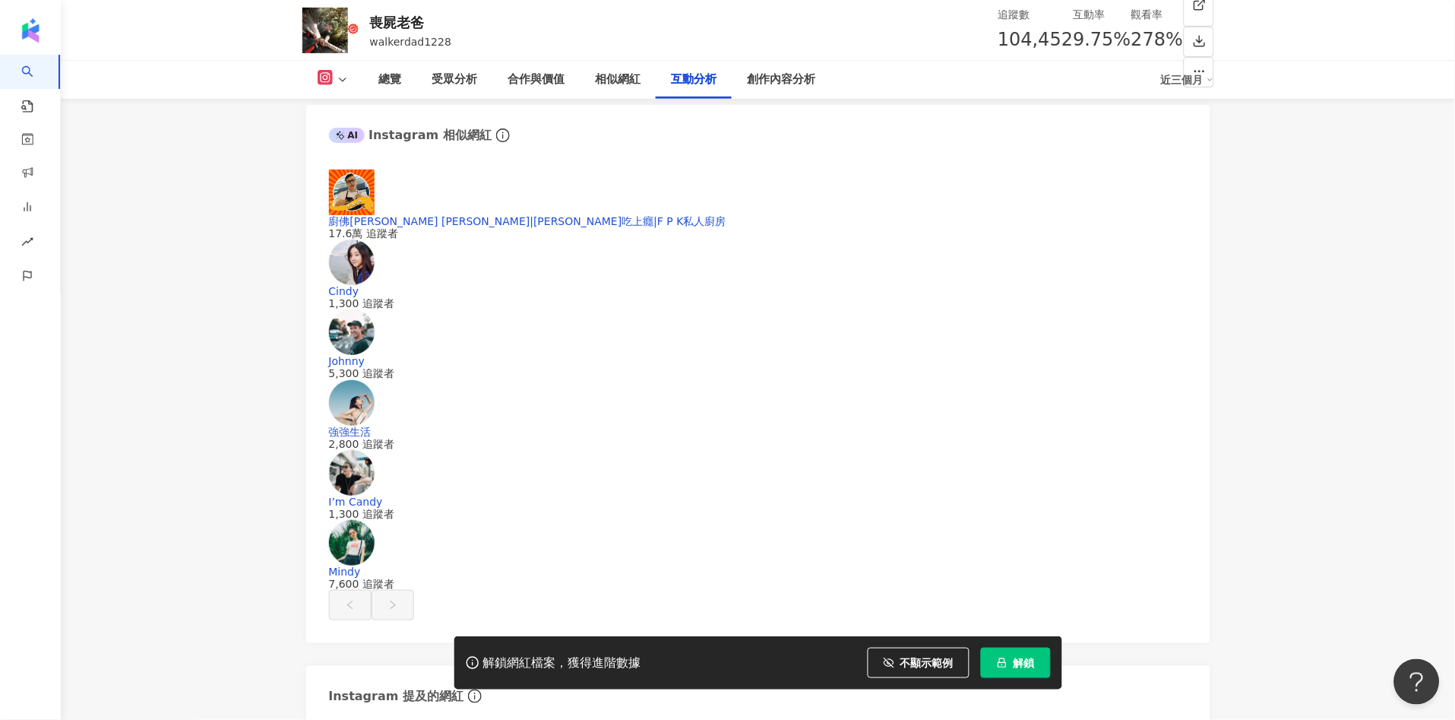
drag, startPoint x: 536, startPoint y: 577, endPoint x: 602, endPoint y: 570, distance: 65.8
copy div "290,343"
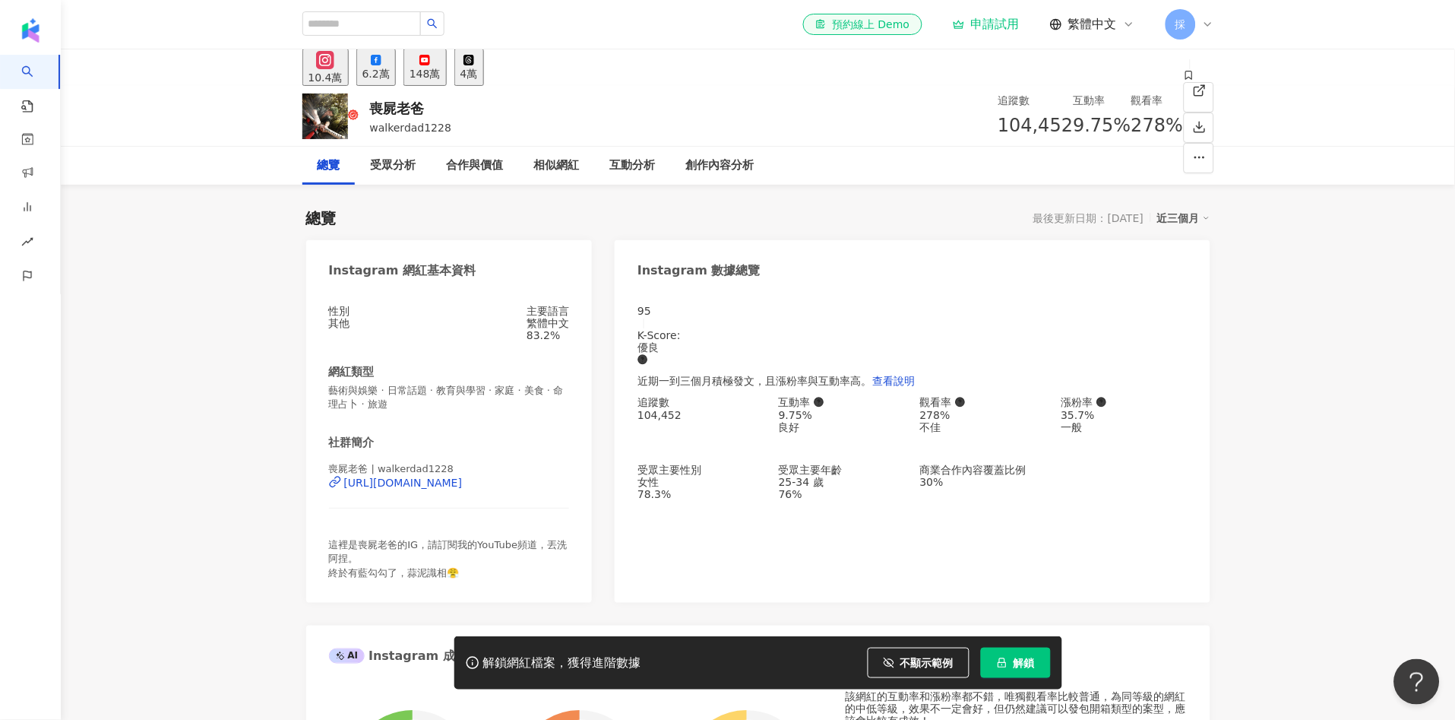
click at [390, 68] on div "6.2萬" at bounding box center [375, 74] width 27 height 12
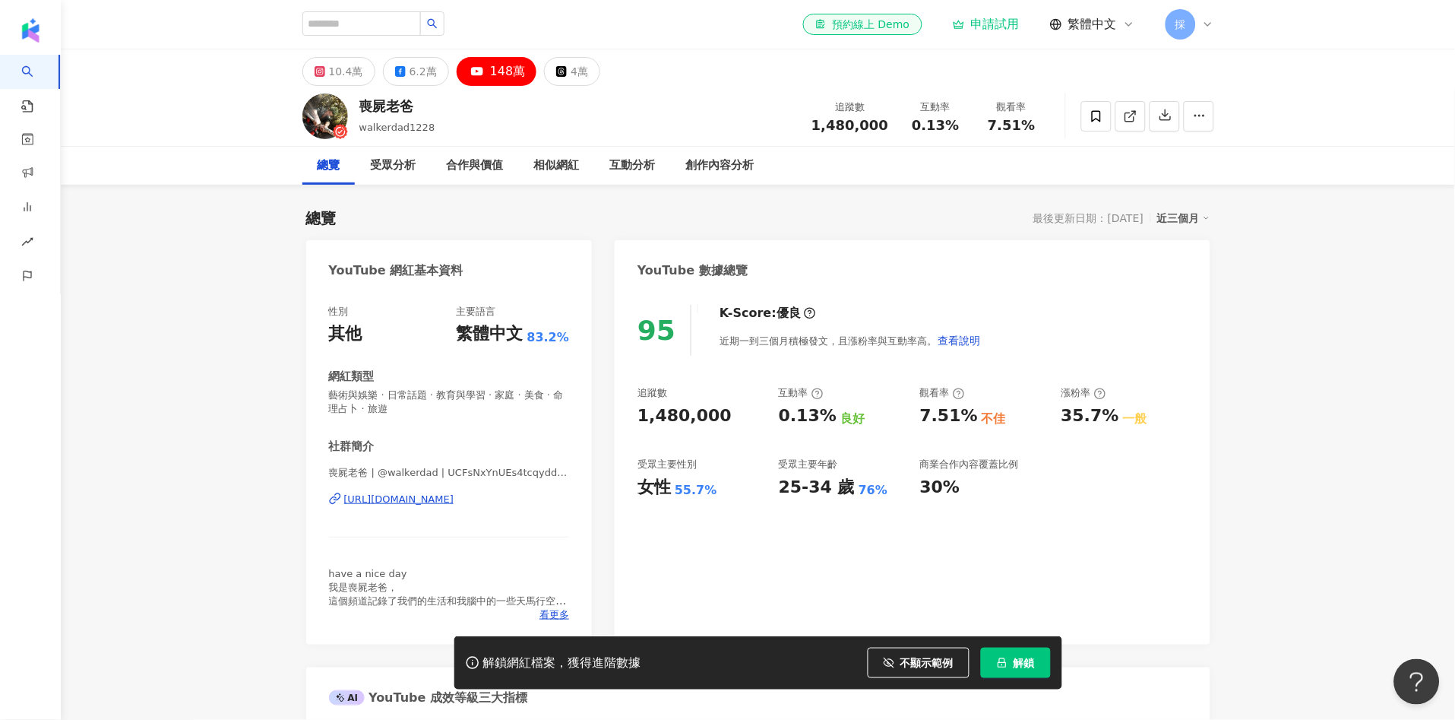
click at [326, 68] on button "10.4萬" at bounding box center [338, 71] width 73 height 29
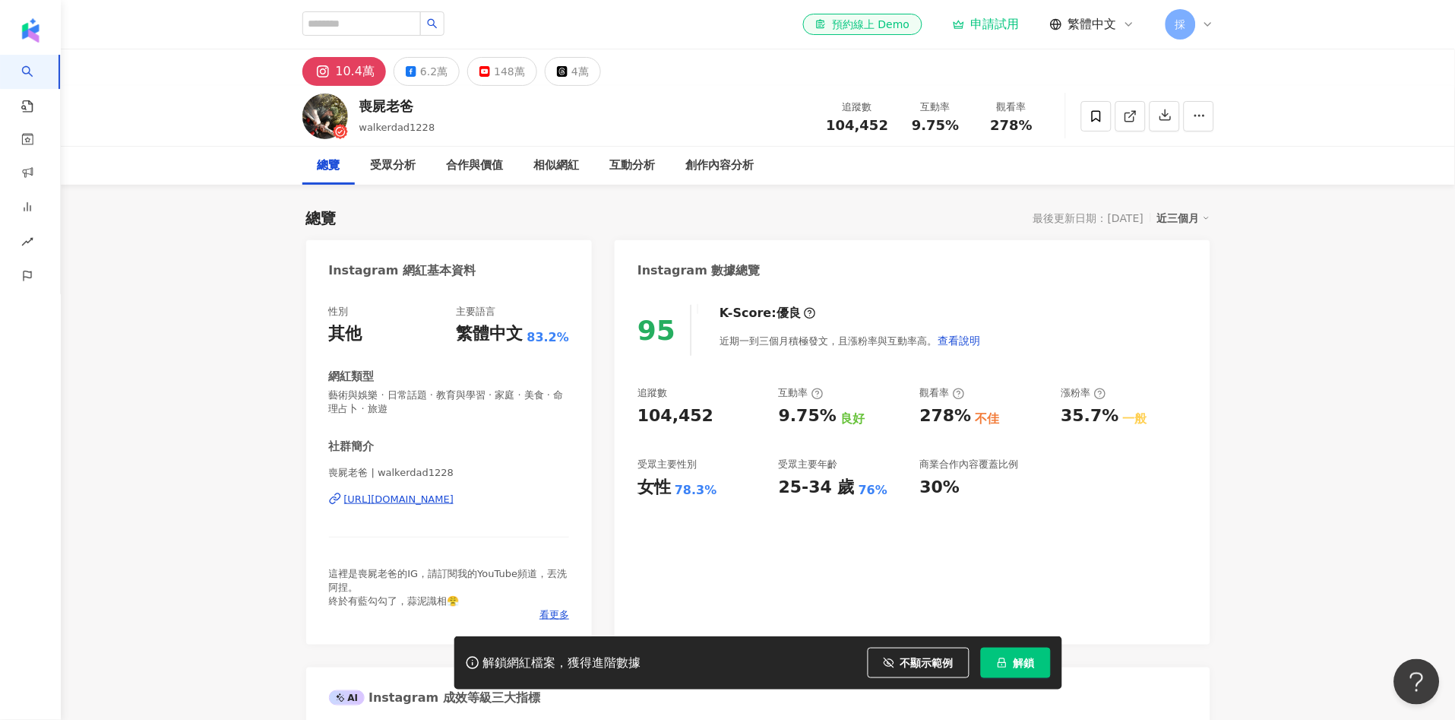
click at [1206, 337] on div "95 K-Score : 優良 近期一到三個月積極發文，且漲粉率與互動率高。 查看說明 追蹤數 104,452 互動率 9.75% 良好 觀看率 278% 不…" at bounding box center [912, 467] width 595 height 355
